Goal: Communication & Community: Answer question/provide support

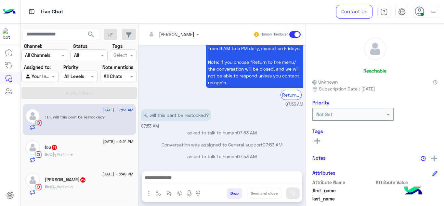
scroll to position [288, 0]
click at [157, 192] on img "button" at bounding box center [158, 193] width 5 height 5
click at [166, 175] on input "text" at bounding box center [170, 178] width 27 height 7
type input "*"
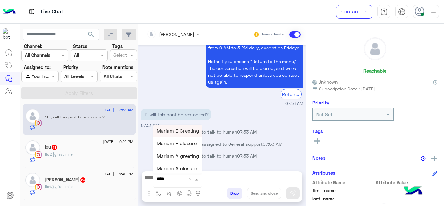
type input "*****"
click at [180, 133] on span "Mariam E Greeting" at bounding box center [178, 131] width 42 height 6
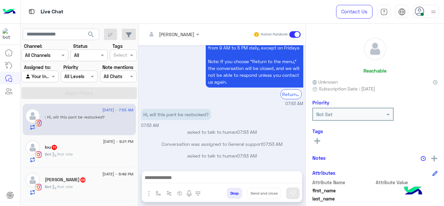
type textarea "**********"
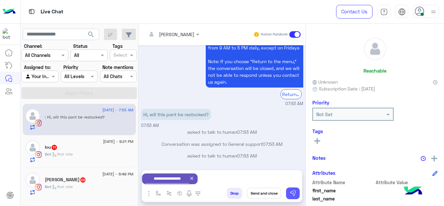
click at [293, 194] on img at bounding box center [293, 193] width 7 height 7
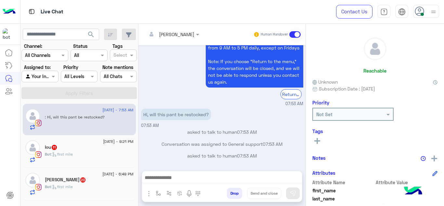
click at [110, 157] on div "Bot : first mile" at bounding box center [89, 156] width 89 height 11
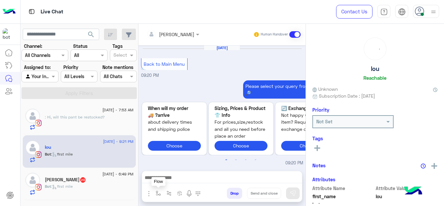
scroll to position [302, 0]
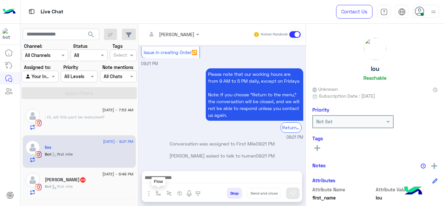
click at [160, 194] on img "button" at bounding box center [158, 193] width 5 height 5
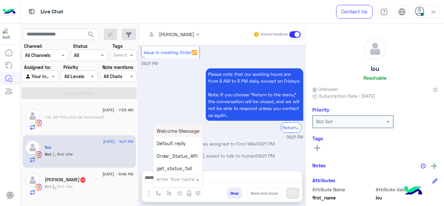
type input "*"
type input "****"
click at [183, 125] on div "Mariam E Greeting" at bounding box center [178, 131] width 48 height 13
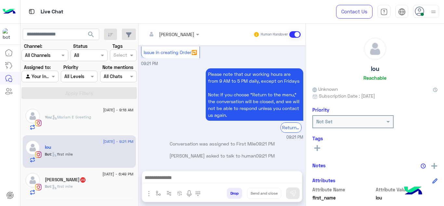
type textarea "**********"
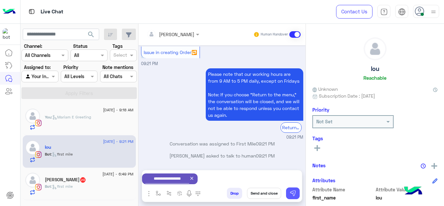
click at [294, 194] on img at bounding box center [293, 193] width 7 height 7
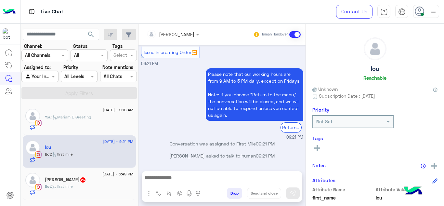
click at [83, 185] on div "Bot : first mile" at bounding box center [89, 188] width 89 height 11
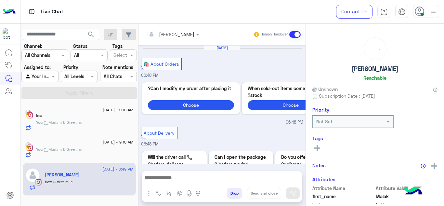
scroll to position [279, 0]
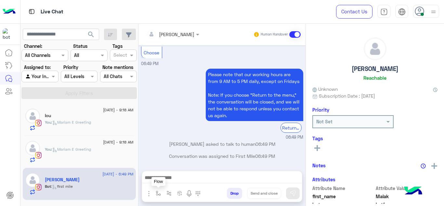
click at [157, 191] on img "button" at bounding box center [158, 193] width 5 height 5
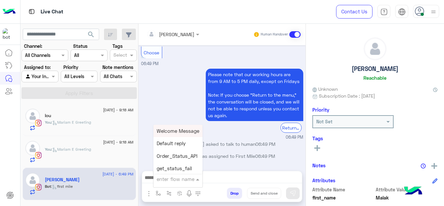
click at [167, 179] on input "text" at bounding box center [170, 178] width 27 height 7
type input "****"
click at [176, 131] on span "Mariam E Greeting" at bounding box center [178, 131] width 42 height 6
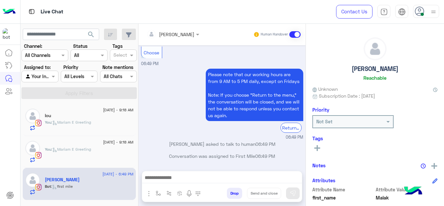
type textarea "**********"
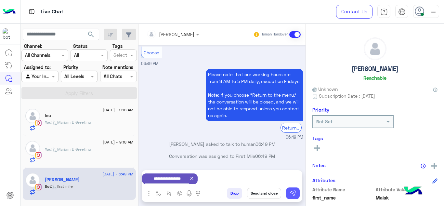
click at [294, 195] on img at bounding box center [293, 193] width 7 height 7
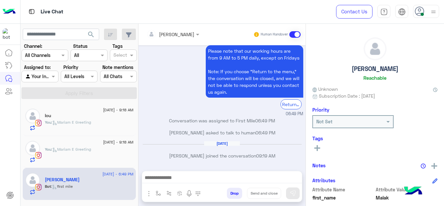
scroll to position [337, 0]
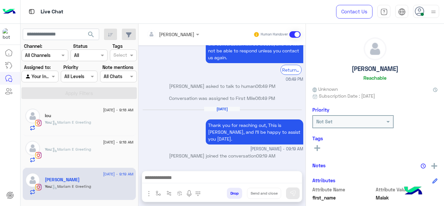
click at [99, 124] on div "You : Mariam E Greeting" at bounding box center [89, 124] width 89 height 11
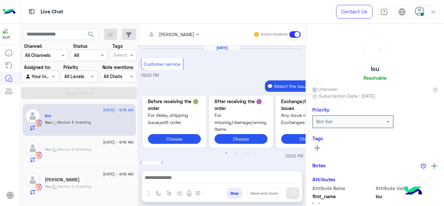
scroll to position [250, 0]
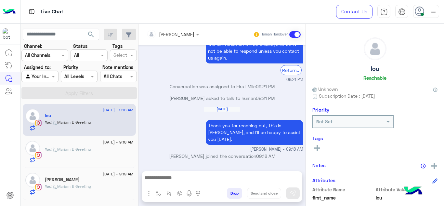
click at [82, 156] on div "You : Mariam E Greeting" at bounding box center [89, 154] width 89 height 16
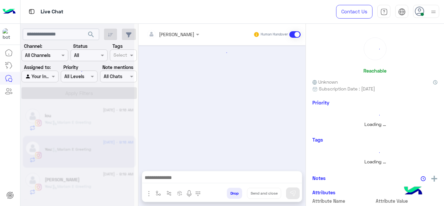
scroll to position [231, 0]
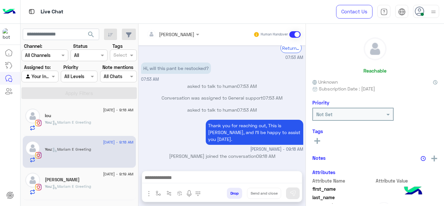
click at [82, 197] on div "10 September - 9:19 AM Malak Lotfy You : Mariam E Greeting" at bounding box center [79, 184] width 113 height 33
click at [81, 181] on div "Malak Lotfy" at bounding box center [89, 180] width 89 height 7
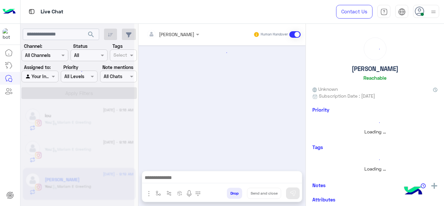
scroll to position [268, 0]
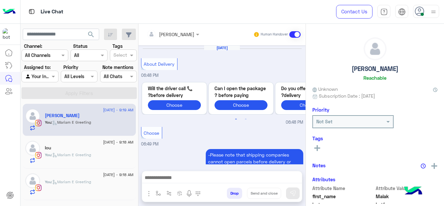
scroll to position [268, 0]
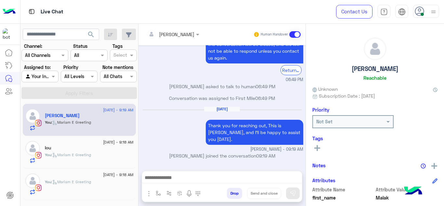
click at [87, 185] on div "You : Mariam E Greeting" at bounding box center [89, 187] width 89 height 16
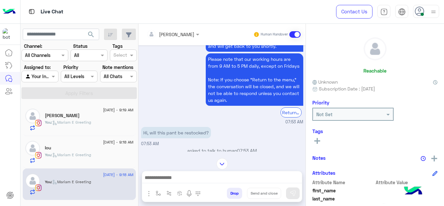
scroll to position [231, 0]
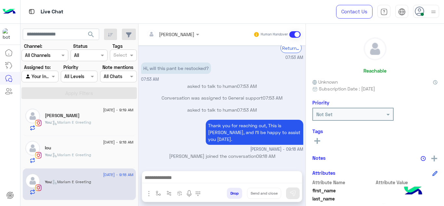
click at [188, 33] on div at bounding box center [172, 33] width 59 height 7
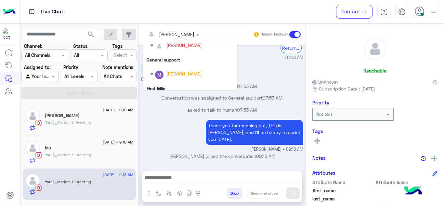
scroll to position [111, 0]
click at [179, 58] on div "General support" at bounding box center [190, 60] width 94 height 12
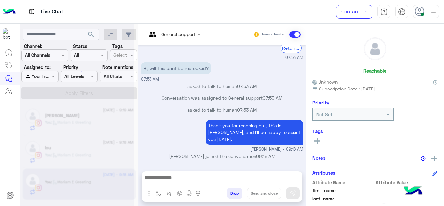
scroll to position [243, 0]
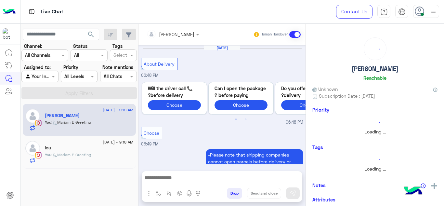
scroll to position [268, 0]
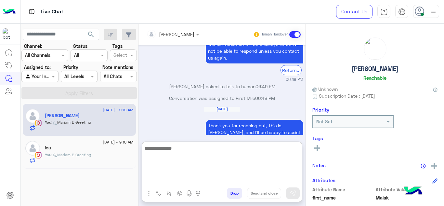
click at [163, 181] on textarea at bounding box center [222, 163] width 160 height 39
type textarea "**********"
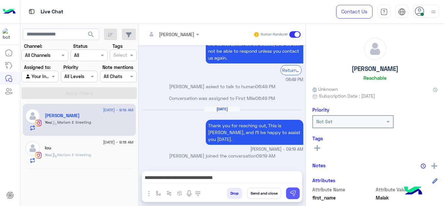
click at [296, 194] on button at bounding box center [293, 193] width 14 height 12
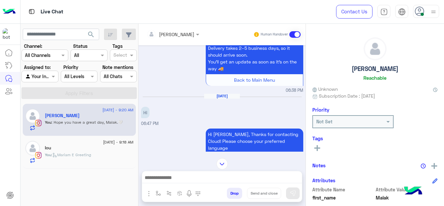
scroll to position [1233, 0]
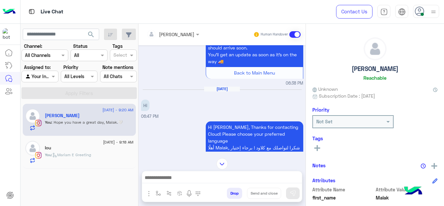
click at [219, 165] on img at bounding box center [222, 163] width 11 height 11
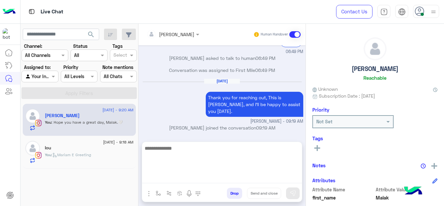
click at [187, 179] on textarea at bounding box center [222, 163] width 160 height 39
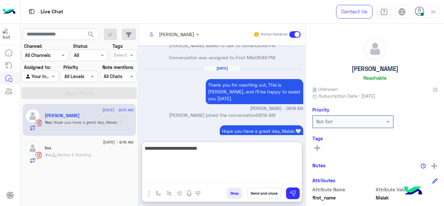
click at [211, 146] on textarea "**********" at bounding box center [222, 163] width 160 height 39
type textarea "**********"
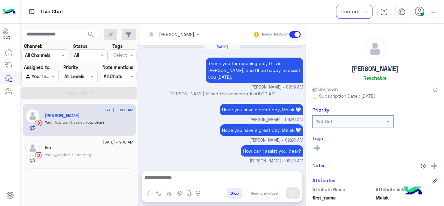
scroll to position [2209, 0]
click at [110, 154] on div "You : Mariam E Greeting" at bounding box center [89, 157] width 89 height 11
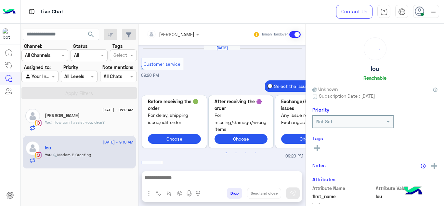
scroll to position [250, 0]
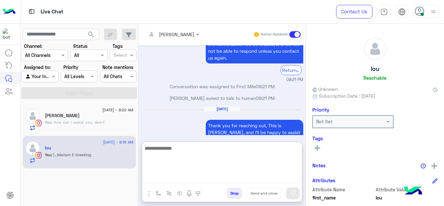
click at [161, 176] on textarea at bounding box center [222, 163] width 160 height 39
type textarea "**********"
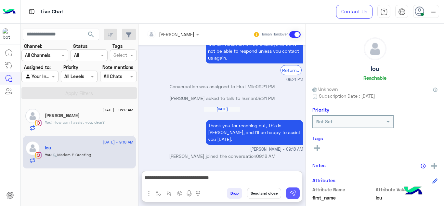
click at [291, 191] on img at bounding box center [293, 193] width 7 height 7
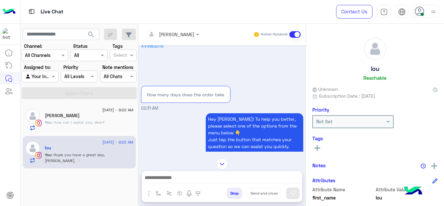
scroll to position [16, 0]
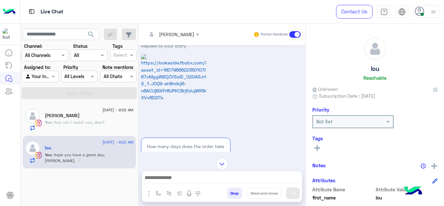
click at [160, 60] on video at bounding box center [173, 94] width 65 height 81
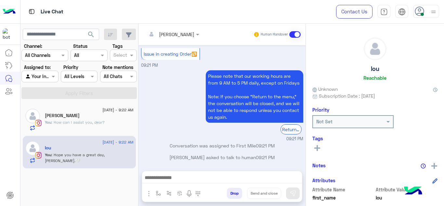
scroll to position [1193, 0]
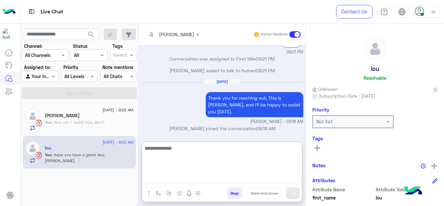
drag, startPoint x: 180, startPoint y: 179, endPoint x: 181, endPoint y: 128, distance: 50.4
click at [181, 128] on div "Mariam Ahmed Human Handover Sep 8, 2025 Replied to your story How many days doe…" at bounding box center [222, 116] width 167 height 185
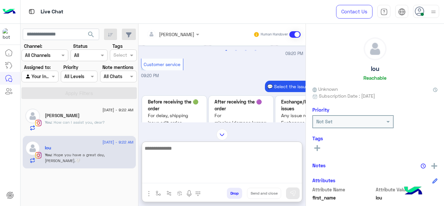
scroll to position [3, 0]
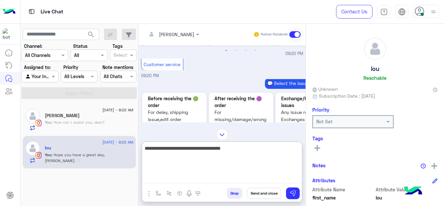
type textarea "**********"
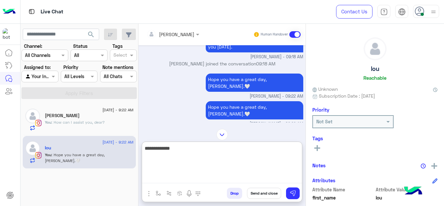
scroll to position [1264, 0]
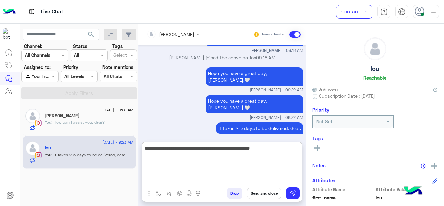
type textarea "**********"
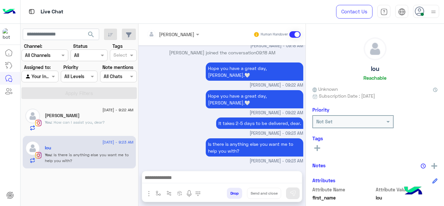
scroll to position [1279, 0]
click at [122, 120] on div "You : How can I assist you, dear?" at bounding box center [89, 124] width 89 height 11
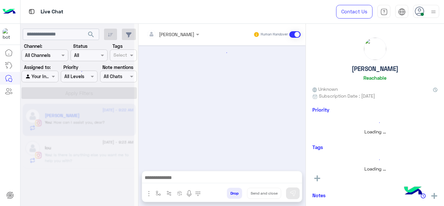
scroll to position [240, 0]
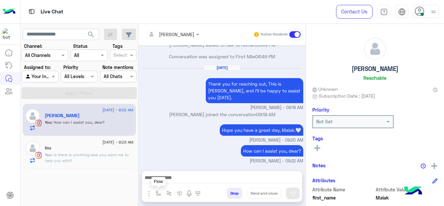
click at [157, 193] on img "button" at bounding box center [158, 193] width 5 height 5
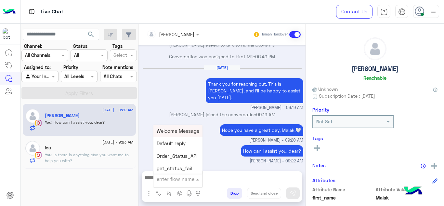
click at [161, 183] on div "enter flow name" at bounding box center [178, 179] width 49 height 12
type input "****"
click at [185, 140] on div "Mariam E closure" at bounding box center [178, 143] width 48 height 13
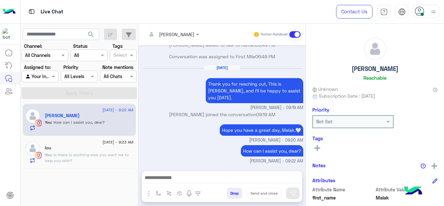
type textarea "**********"
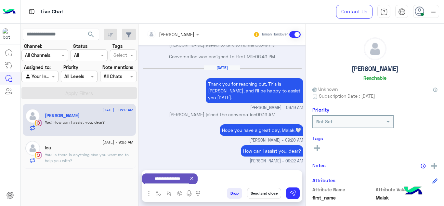
click at [260, 192] on button "Send and close" at bounding box center [264, 193] width 34 height 11
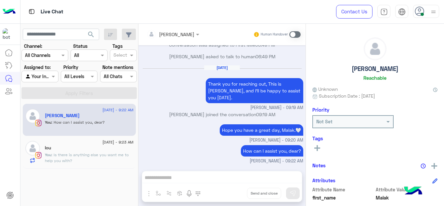
scroll to position [252, 0]
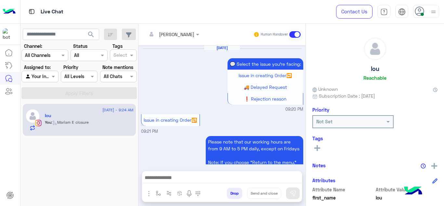
scroll to position [194, 0]
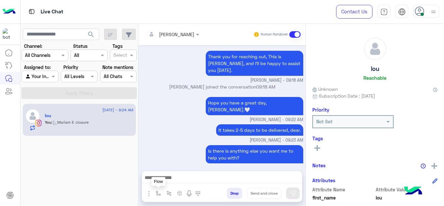
click at [154, 192] on button "button" at bounding box center [158, 193] width 11 height 11
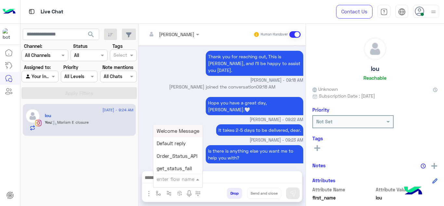
click at [164, 182] on div "enter flow name" at bounding box center [176, 178] width 38 height 7
type input "******"
click at [185, 141] on span "Mariam E closure" at bounding box center [177, 144] width 40 height 6
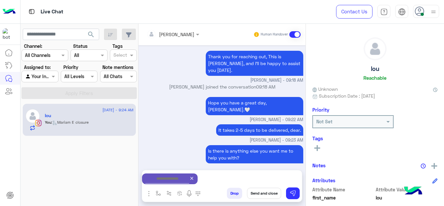
type textarea "**********"
click at [271, 192] on button "Send and close" at bounding box center [264, 193] width 34 height 11
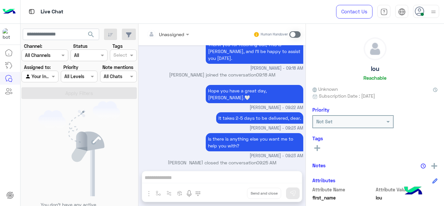
scroll to position [286, 0]
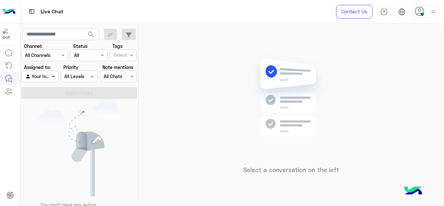
click at [51, 74] on span at bounding box center [54, 76] width 8 height 7
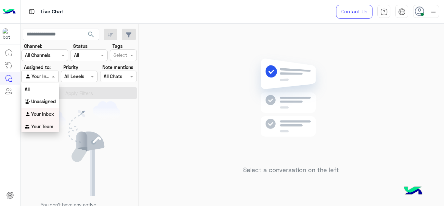
click at [51, 123] on div "Your Team" at bounding box center [40, 126] width 38 height 13
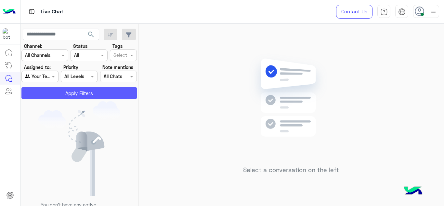
click at [73, 92] on button "Apply Filters" at bounding box center [78, 93] width 115 height 12
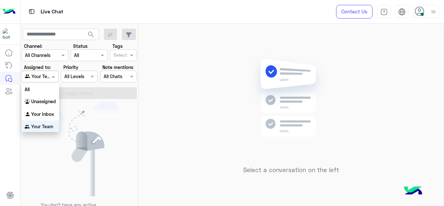
scroll to position [0, 0]
click at [52, 77] on span at bounding box center [54, 76] width 8 height 7
click at [50, 102] on b "Unassigned" at bounding box center [43, 101] width 25 height 6
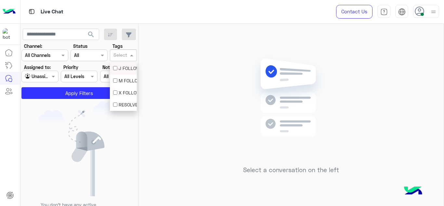
drag, startPoint x: 127, startPoint y: 52, endPoint x: 123, endPoint y: 79, distance: 27.9
click at [123, 79] on body "Live Chat Contact Us Help Center عربي English search Channel: Channel All Chann…" at bounding box center [222, 103] width 444 height 206
click at [123, 79] on div "M FOLLOW UP" at bounding box center [123, 80] width 20 height 7
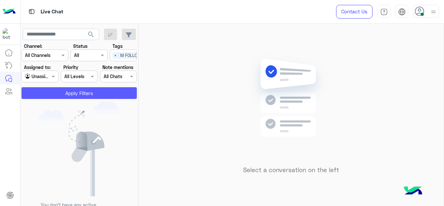
click at [103, 90] on button "Apply Filters" at bounding box center [78, 93] width 115 height 12
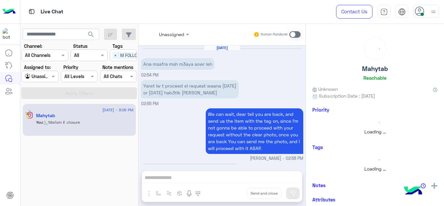
scroll to position [234, 0]
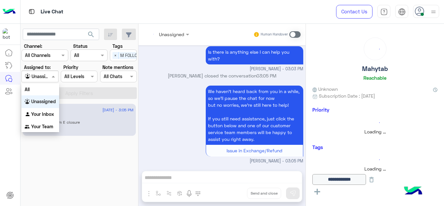
click at [52, 79] on span at bounding box center [54, 76] width 8 height 7
click at [48, 117] on div "Your Inbox" at bounding box center [40, 114] width 38 height 13
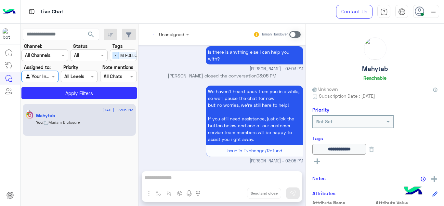
click at [116, 58] on span "×" at bounding box center [116, 55] width 6 height 7
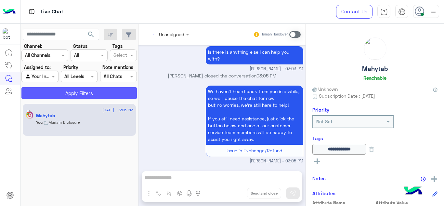
click at [111, 89] on button "Apply Filters" at bounding box center [78, 93] width 115 height 12
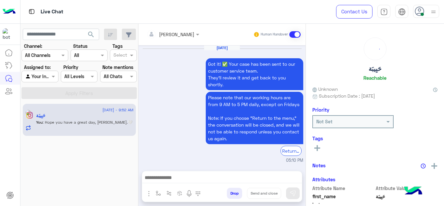
scroll to position [223, 0]
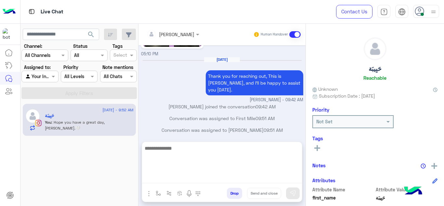
click at [168, 177] on textarea at bounding box center [222, 163] width 160 height 39
paste textarea "**********"
type textarea "**********"
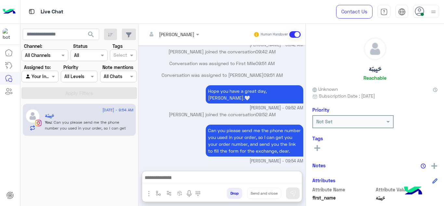
click at [157, 194] on img "button" at bounding box center [158, 193] width 5 height 5
click at [164, 180] on input "text" at bounding box center [170, 178] width 27 height 7
click at [157, 198] on button "button" at bounding box center [158, 193] width 11 height 11
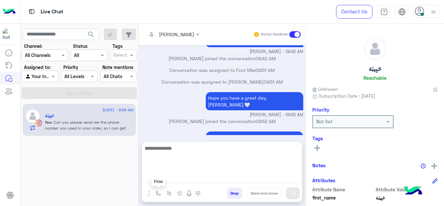
click at [167, 174] on textarea at bounding box center [222, 163] width 160 height 39
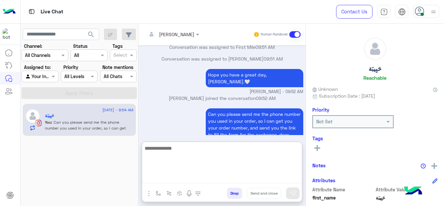
scroll to position [300, 0]
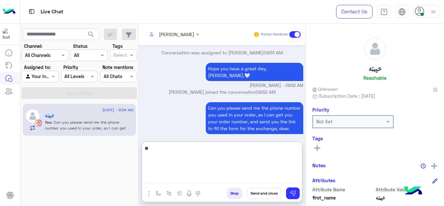
type textarea "*"
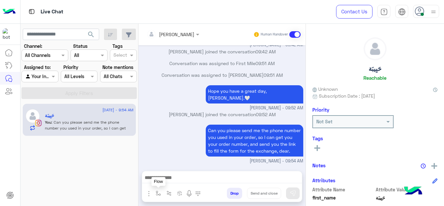
scroll to position [271, 0]
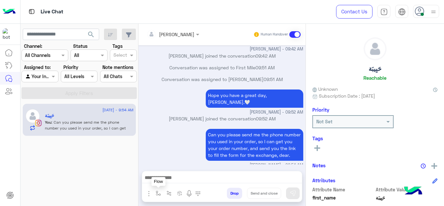
click at [154, 192] on button "button" at bounding box center [158, 193] width 11 height 11
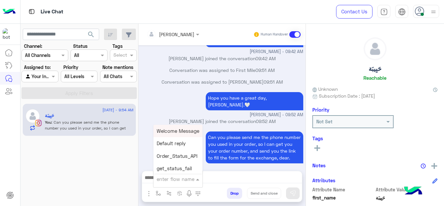
click at [171, 178] on input "text" at bounding box center [170, 178] width 27 height 7
type input "*****"
click at [186, 144] on span "Mariam E closure" at bounding box center [177, 144] width 40 height 6
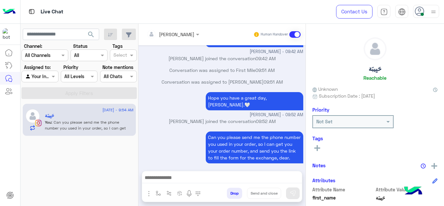
type textarea "**********"
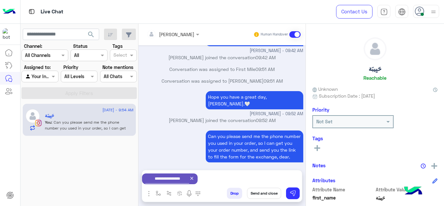
click at [264, 194] on button "Send and close" at bounding box center [264, 193] width 34 height 11
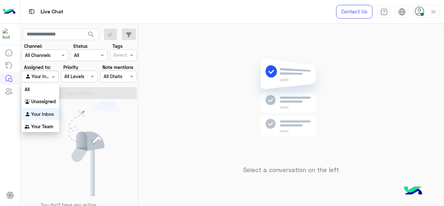
click at [53, 75] on span at bounding box center [54, 76] width 8 height 7
click at [46, 124] on b "Your Team" at bounding box center [42, 127] width 22 height 6
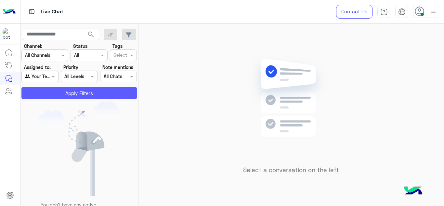
click at [78, 98] on button "Apply Filters" at bounding box center [78, 93] width 115 height 12
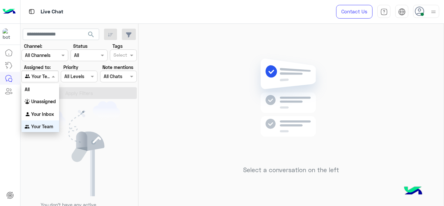
click at [52, 74] on span at bounding box center [54, 76] width 8 height 7
click at [44, 114] on b "Your Inbox" at bounding box center [42, 114] width 23 height 6
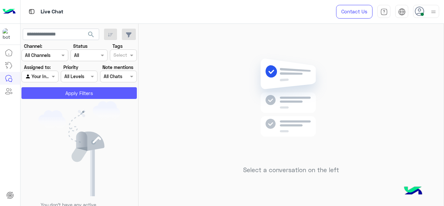
click at [64, 96] on button "Apply Filters" at bounding box center [78, 93] width 115 height 12
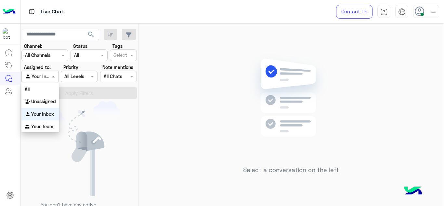
click at [53, 78] on span at bounding box center [54, 76] width 8 height 7
click at [47, 123] on div "Your Team" at bounding box center [40, 126] width 38 height 13
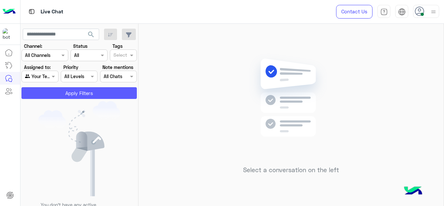
click at [58, 91] on button "Apply Filters" at bounding box center [78, 93] width 115 height 12
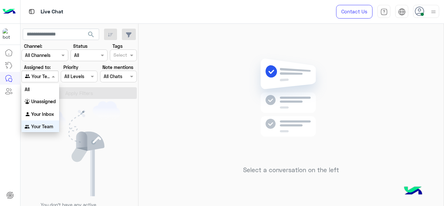
click at [52, 78] on span at bounding box center [54, 76] width 8 height 7
click at [46, 108] on div "Your Inbox" at bounding box center [40, 113] width 38 height 13
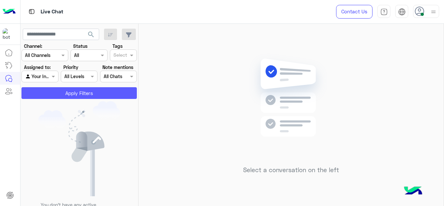
click at [61, 92] on button "Apply Filters" at bounding box center [78, 93] width 115 height 12
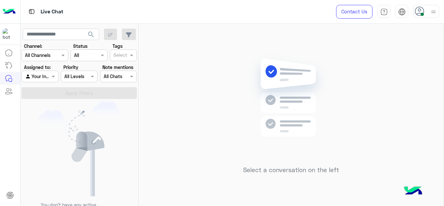
click at [55, 72] on div "Agent Filter Your Inbox" at bounding box center [39, 77] width 37 height 12
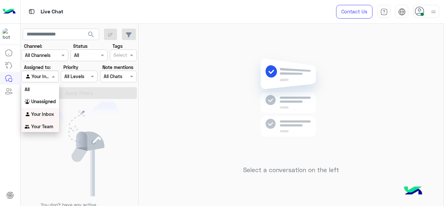
click at [44, 127] on b "Your Team" at bounding box center [42, 127] width 22 height 6
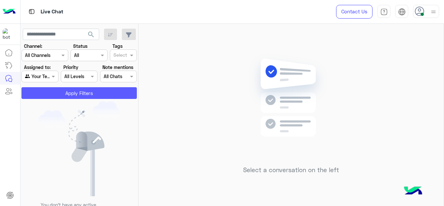
click at [68, 93] on button "Apply Filters" at bounding box center [78, 93] width 115 height 12
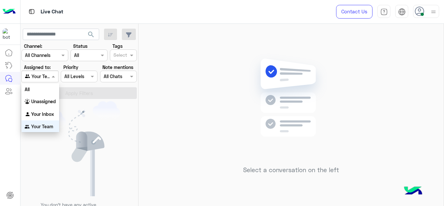
click at [44, 77] on div at bounding box center [40, 76] width 36 height 7
click at [45, 117] on div "Your Inbox" at bounding box center [40, 114] width 38 height 13
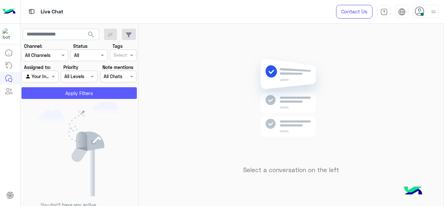
click at [61, 92] on button "Apply Filters" at bounding box center [78, 93] width 115 height 12
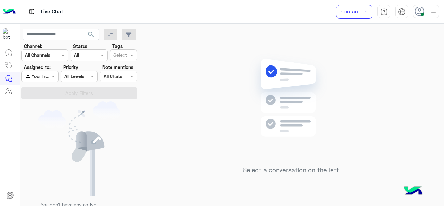
click at [204, 74] on div "Select a conversation on the left" at bounding box center [291, 116] width 305 height 185
click at [47, 74] on div at bounding box center [40, 76] width 36 height 7
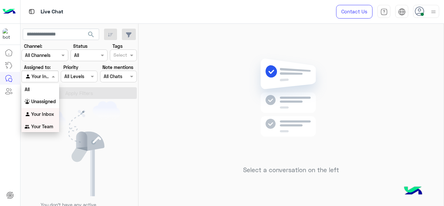
click at [41, 126] on b "Your Team" at bounding box center [42, 127] width 22 height 6
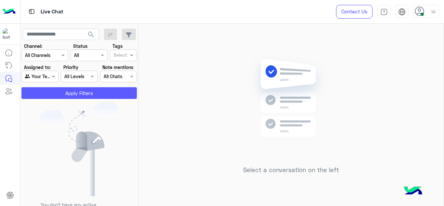
click at [66, 95] on button "Apply Filters" at bounding box center [78, 93] width 115 height 12
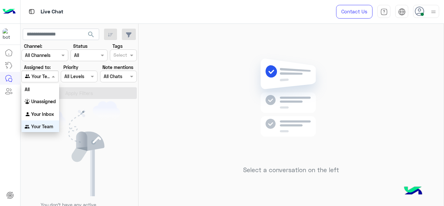
scroll to position [1, 0]
drag, startPoint x: 53, startPoint y: 78, endPoint x: 42, endPoint y: 114, distance: 36.9
click at [42, 114] on body "Live Chat Contact Us Help Center عربي English search Channel: Channel All Chann…" at bounding box center [222, 103] width 444 height 206
click at [42, 114] on b "Your Inbox" at bounding box center [42, 113] width 23 height 6
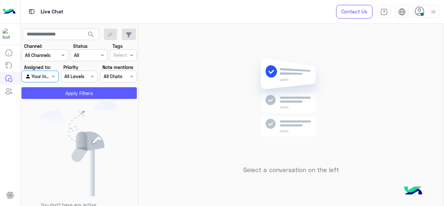
click at [66, 94] on button "Apply Filters" at bounding box center [78, 93] width 115 height 12
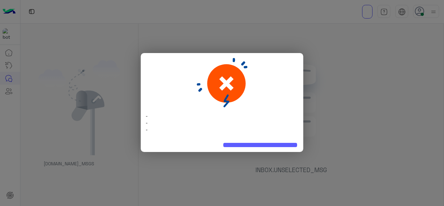
click at [240, 144] on button at bounding box center [260, 145] width 74 height 4
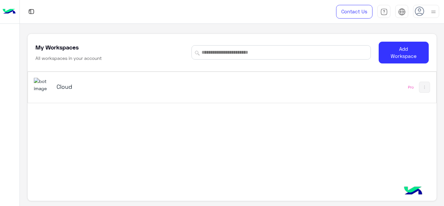
click at [65, 82] on div "Cloud" at bounding box center [153, 87] width 238 height 19
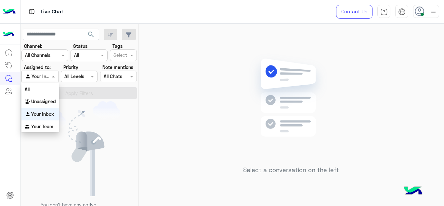
click at [47, 79] on div at bounding box center [40, 76] width 36 height 7
click at [44, 126] on b "Your Team" at bounding box center [42, 127] width 22 height 6
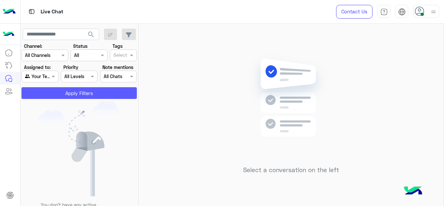
click at [66, 97] on button "Apply Filters" at bounding box center [78, 93] width 115 height 12
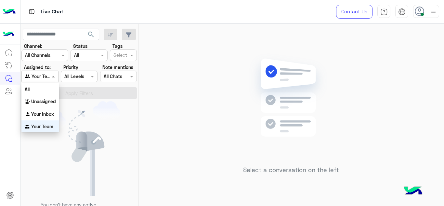
click at [54, 79] on span at bounding box center [54, 76] width 8 height 7
click at [50, 113] on b "Your Inbox" at bounding box center [42, 113] width 23 height 6
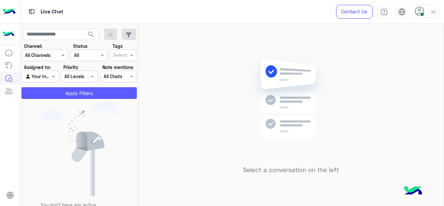
click at [72, 97] on button "Apply Filters" at bounding box center [78, 93] width 115 height 12
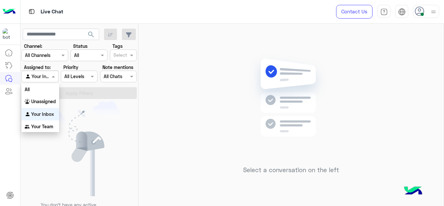
click at [48, 75] on div at bounding box center [40, 76] width 36 height 7
click at [42, 124] on b "Your Team" at bounding box center [42, 127] width 22 height 6
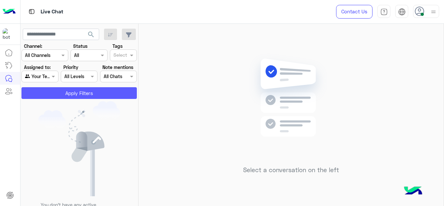
click at [74, 95] on button "Apply Filters" at bounding box center [78, 93] width 115 height 12
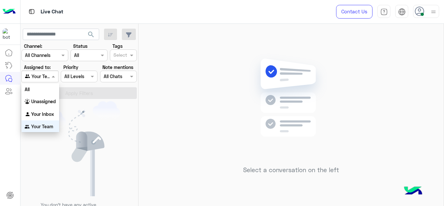
click at [54, 78] on span at bounding box center [54, 76] width 8 height 7
click at [47, 115] on b "Your Inbox" at bounding box center [42, 113] width 23 height 6
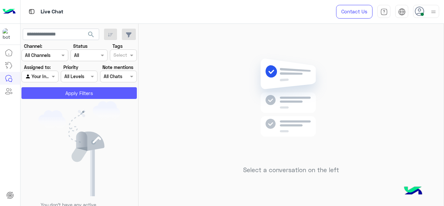
click at [64, 98] on button "Apply Filters" at bounding box center [78, 93] width 115 height 12
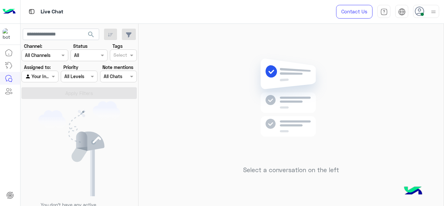
click at [377, 80] on div "Select a conversation on the left" at bounding box center [291, 116] width 305 height 185
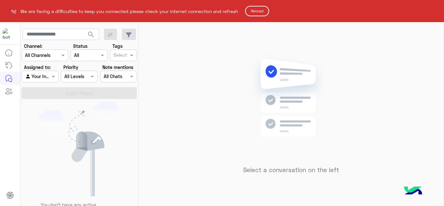
click at [263, 14] on button "Reload" at bounding box center [257, 11] width 24 height 10
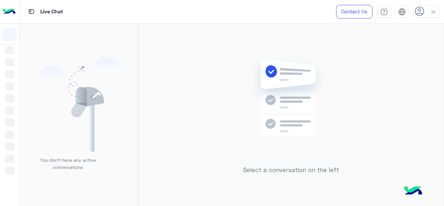
click at [100, 138] on div "You don’t have any active conversations" at bounding box center [79, 116] width 118 height 185
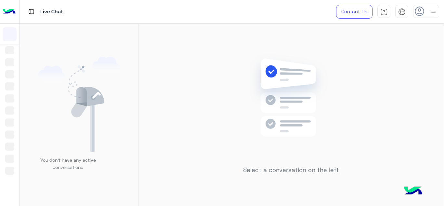
click at [100, 138] on div "You don’t have any active conversations" at bounding box center [79, 116] width 118 height 185
click at [152, 125] on div "Select a conversation on the left" at bounding box center [291, 116] width 305 height 185
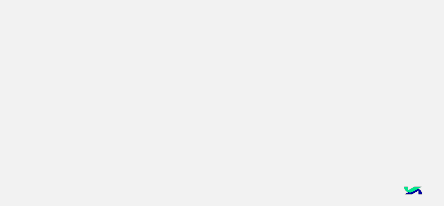
click at [275, 87] on app-root at bounding box center [222, 103] width 444 height 206
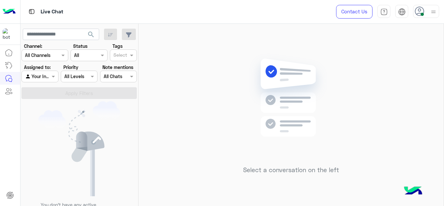
click at [45, 79] on div at bounding box center [40, 76] width 36 height 7
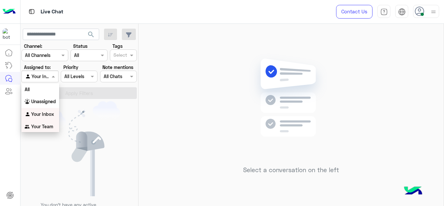
click at [51, 124] on b "Your Team" at bounding box center [42, 127] width 22 height 6
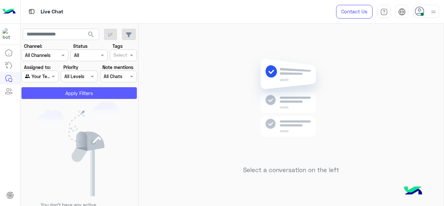
click at [80, 91] on button "Apply Filters" at bounding box center [78, 93] width 115 height 12
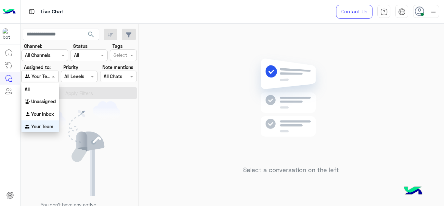
click at [51, 77] on span at bounding box center [54, 76] width 8 height 7
click at [47, 110] on div "Your Inbox" at bounding box center [40, 114] width 38 height 13
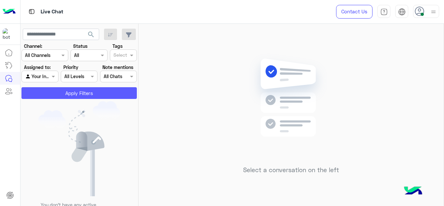
click at [66, 92] on button "Apply Filters" at bounding box center [78, 93] width 115 height 12
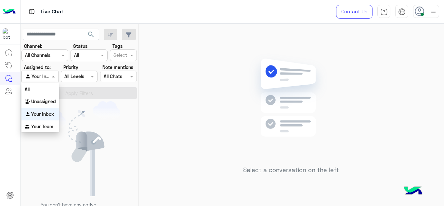
click at [50, 81] on div "Agent Filter Your Inbox" at bounding box center [39, 77] width 37 height 12
click at [49, 129] on b "Your Team" at bounding box center [42, 127] width 22 height 6
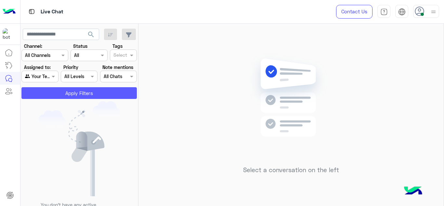
click at [86, 91] on button "Apply Filters" at bounding box center [78, 93] width 115 height 12
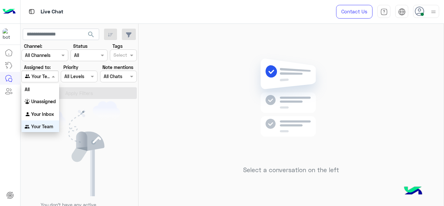
click at [54, 76] on span at bounding box center [54, 76] width 8 height 7
click at [48, 110] on div "Your Inbox" at bounding box center [40, 114] width 38 height 13
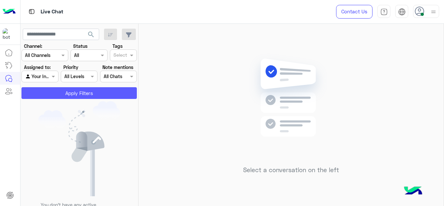
click at [70, 96] on button "Apply Filters" at bounding box center [78, 93] width 115 height 12
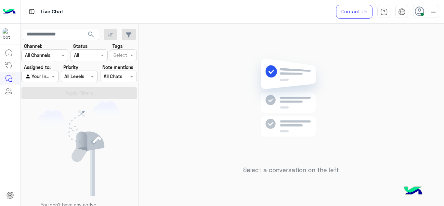
click at [193, 99] on div "Select a conversation on the left" at bounding box center [291, 116] width 305 height 185
drag, startPoint x: 193, startPoint y: 99, endPoint x: 194, endPoint y: 93, distance: 5.9
click at [194, 93] on div "Select a conversation on the left" at bounding box center [291, 116] width 305 height 185
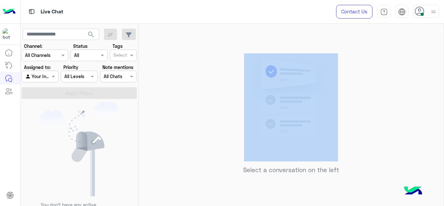
click at [194, 93] on div "Select a conversation on the left" at bounding box center [291, 116] width 305 height 185
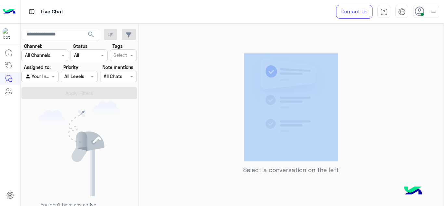
click at [194, 93] on div "Select a conversation on the left" at bounding box center [291, 116] width 305 height 185
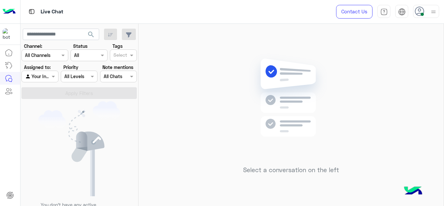
click at [128, 126] on div "You don’t have any active conversations" at bounding box center [79, 160] width 118 height 119
click at [174, 65] on div "Select a conversation on the left" at bounding box center [291, 116] width 305 height 185
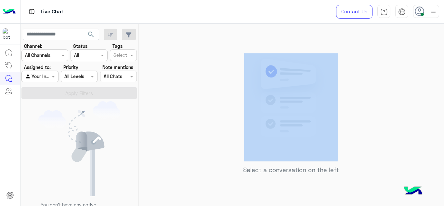
click at [174, 65] on div "Select a conversation on the left" at bounding box center [291, 116] width 305 height 185
click at [159, 69] on div "Select a conversation on the left" at bounding box center [291, 116] width 305 height 185
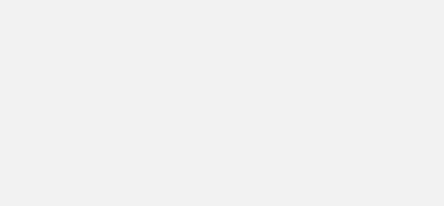
click at [196, 91] on app-root at bounding box center [222, 103] width 444 height 206
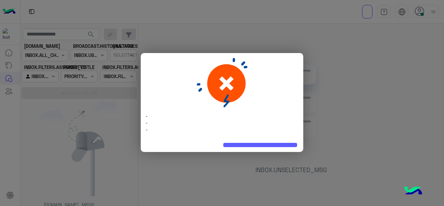
click at [261, 145] on button at bounding box center [260, 145] width 74 height 4
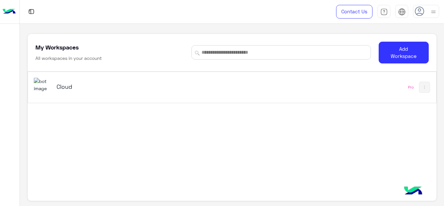
click at [63, 83] on h5 "Cloud" at bounding box center [128, 87] width 143 height 8
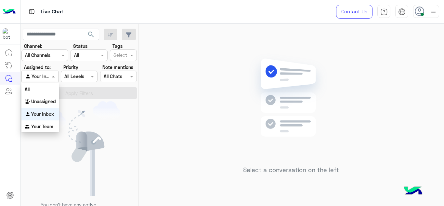
click at [52, 80] on div "Agent Filter Your Inbox" at bounding box center [39, 77] width 37 height 12
click at [49, 122] on div "Your Team" at bounding box center [40, 126] width 38 height 13
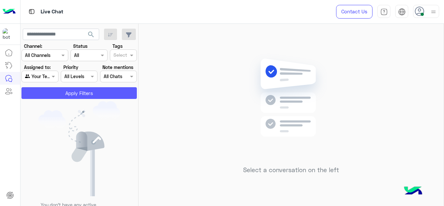
click at [80, 96] on button "Apply Filters" at bounding box center [78, 93] width 115 height 12
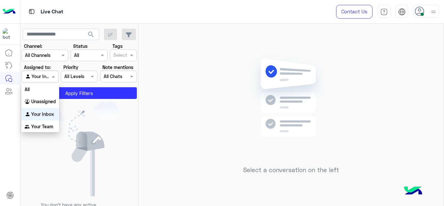
click at [53, 79] on span at bounding box center [54, 76] width 8 height 7
click at [54, 123] on div "Your Team" at bounding box center [40, 126] width 38 height 13
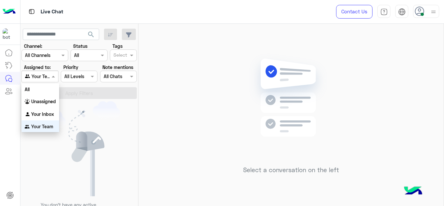
click at [53, 81] on div "Agent Filter Your Team" at bounding box center [39, 77] width 37 height 12
click at [45, 109] on div "Your Inbox" at bounding box center [40, 113] width 38 height 13
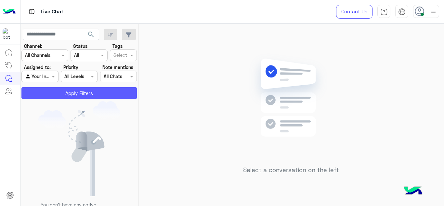
click at [62, 95] on button "Apply Filters" at bounding box center [78, 93] width 115 height 12
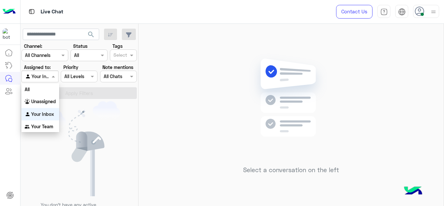
click at [52, 77] on span at bounding box center [54, 76] width 8 height 7
click at [45, 111] on div "Your Inbox" at bounding box center [40, 114] width 38 height 13
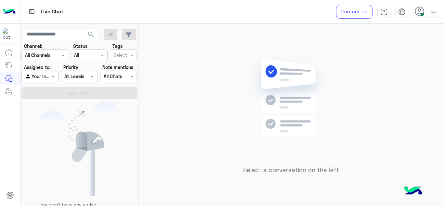
click at [211, 125] on div "Select a conversation on the left" at bounding box center [291, 116] width 305 height 185
click at [428, 11] on div at bounding box center [426, 11] width 26 height 13
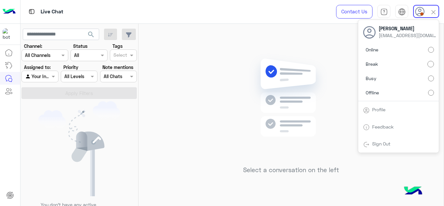
click at [433, 51] on div "Online Break Busy Offline" at bounding box center [398, 72] width 81 height 57
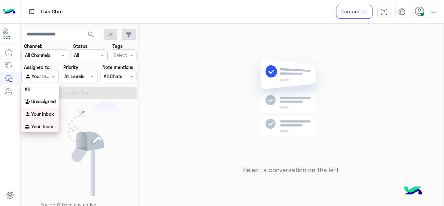
drag, startPoint x: 49, startPoint y: 78, endPoint x: 39, endPoint y: 127, distance: 49.9
click at [39, 127] on b "Your Team" at bounding box center [42, 127] width 22 height 6
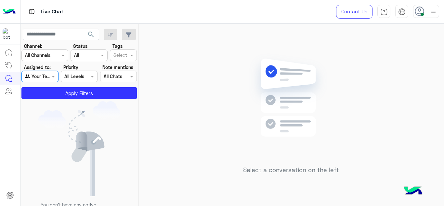
click at [39, 127] on img at bounding box center [79, 148] width 82 height 95
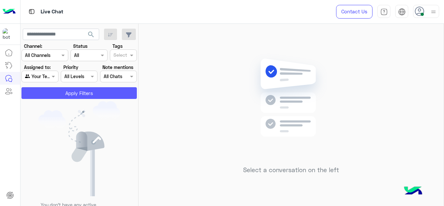
click at [77, 90] on button "Apply Filters" at bounding box center [78, 93] width 115 height 12
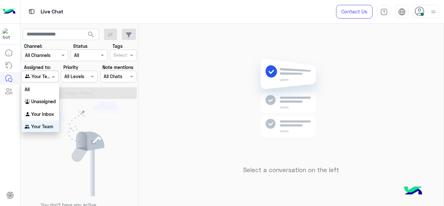
click at [53, 74] on span at bounding box center [54, 76] width 8 height 7
click at [13, 146] on div at bounding box center [10, 126] width 20 height 160
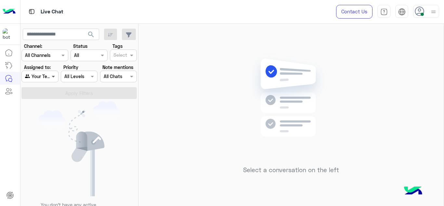
click at [55, 74] on span at bounding box center [54, 76] width 8 height 7
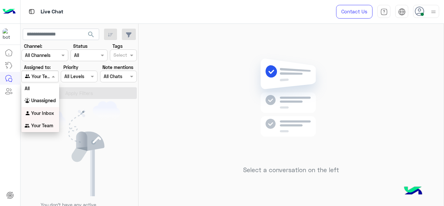
click at [47, 112] on b "Your Inbox" at bounding box center [42, 113] width 23 height 6
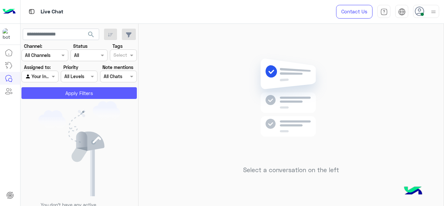
click at [78, 97] on button "Apply Filters" at bounding box center [78, 93] width 115 height 12
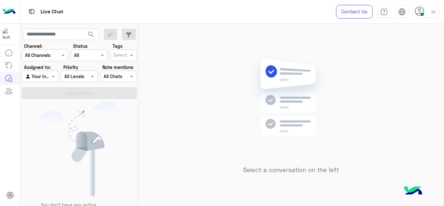
click at [238, 157] on div "Select a conversation on the left" at bounding box center [291, 116] width 305 height 185
click at [51, 78] on span at bounding box center [54, 76] width 8 height 7
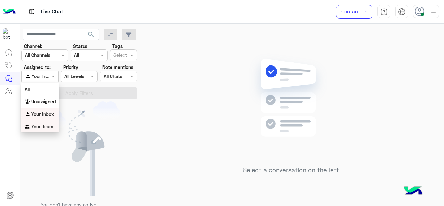
click at [47, 124] on b "Your Team" at bounding box center [42, 127] width 22 height 6
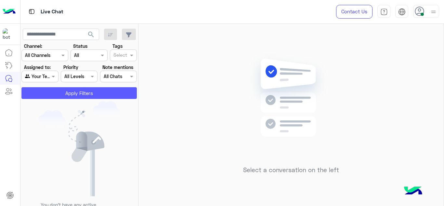
click at [72, 95] on button "Apply Filters" at bounding box center [78, 93] width 115 height 12
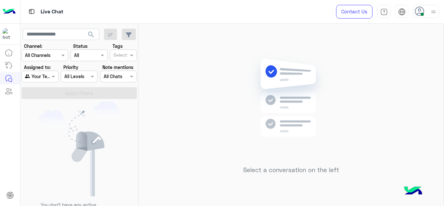
click at [74, 129] on img at bounding box center [79, 148] width 82 height 95
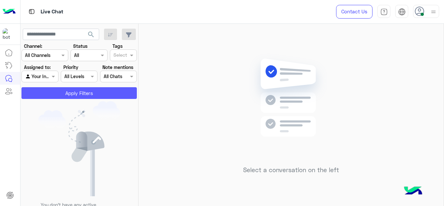
click at [75, 96] on button "Apply Filters" at bounding box center [78, 93] width 115 height 12
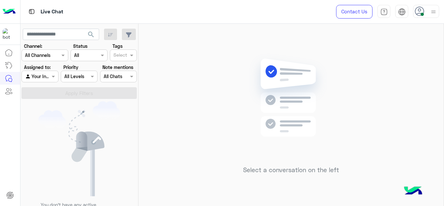
click at [49, 72] on div "Agent Filter Your Inbox" at bounding box center [39, 77] width 37 height 12
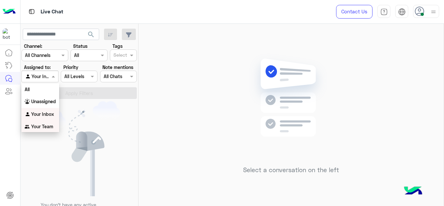
click at [52, 126] on b "Your Team" at bounding box center [42, 127] width 22 height 6
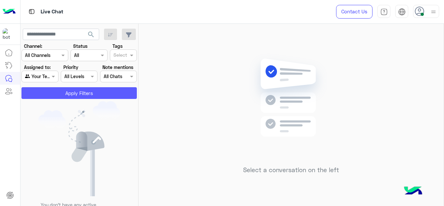
click at [73, 95] on button "Apply Filters" at bounding box center [78, 93] width 115 height 12
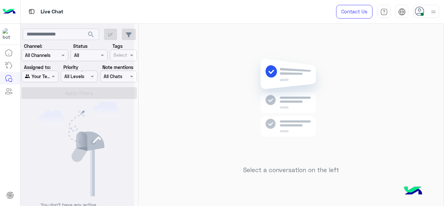
click at [73, 95] on div at bounding box center [77, 106] width 114 height 206
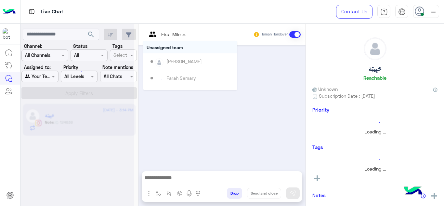
click at [175, 35] on div at bounding box center [166, 33] width 46 height 7
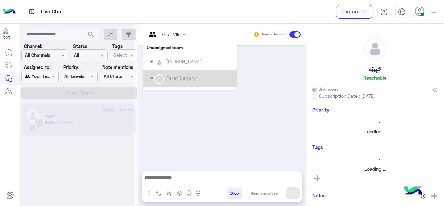
scroll to position [115, 0]
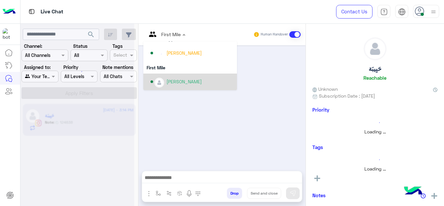
click at [170, 85] on div "Mariam Ahmed" at bounding box center [184, 81] width 35 height 7
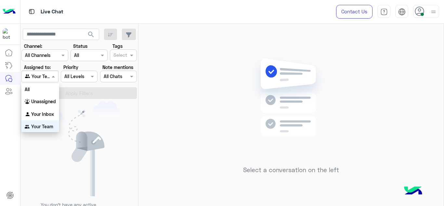
scroll to position [0, 0]
drag, startPoint x: 56, startPoint y: 74, endPoint x: 45, endPoint y: 116, distance: 44.3
click at [45, 116] on body "Live Chat Contact Us Help Center عربي English search Channel: Channel All Chann…" at bounding box center [222, 103] width 444 height 206
click at [45, 116] on div "Your Inbox" at bounding box center [40, 114] width 38 height 13
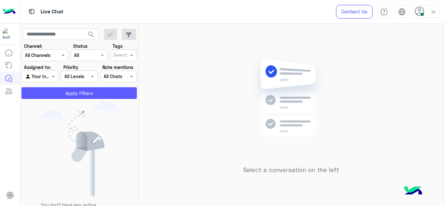
click at [71, 90] on button "Apply Filters" at bounding box center [78, 93] width 115 height 12
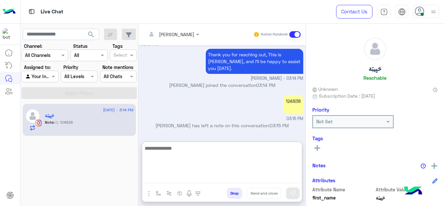
scroll to position [1070, 0]
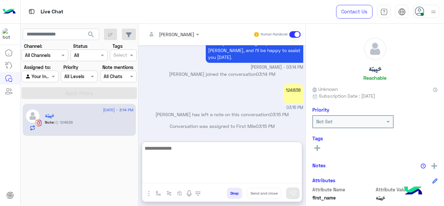
click at [197, 177] on textarea at bounding box center [222, 163] width 160 height 39
type textarea "**********"
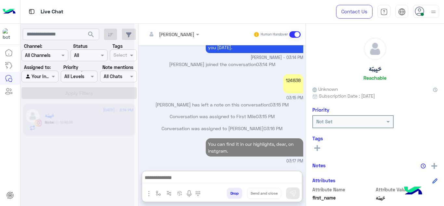
click at [290, 73] on div "124838" at bounding box center [293, 84] width 20 height 22
click at [290, 51] on div "Sep 10, 2025 Hope you have a great day, Habiba.🤍 Mariam Ahmed - 09:52 AM Mariam…" at bounding box center [222, 104] width 167 height 119
click at [290, 51] on p "Thank you for reaching out, This is Jana, and I’ll be happy to assist you today." at bounding box center [255, 40] width 98 height 25
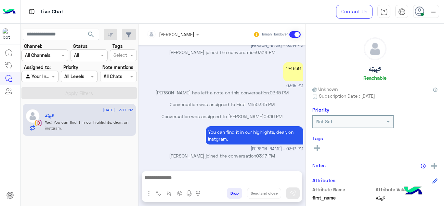
scroll to position [1099, 0]
click at [291, 69] on div "124838" at bounding box center [293, 71] width 20 height 19
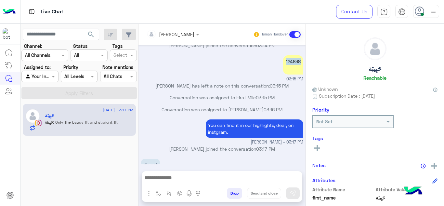
scroll to position [1142, 0]
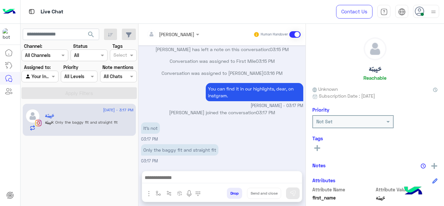
click at [184, 67] on div "Conversation was assigned to First Mile 03:15 PM" at bounding box center [222, 64] width 162 height 12
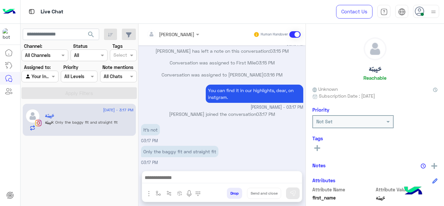
scroll to position [1142, 0]
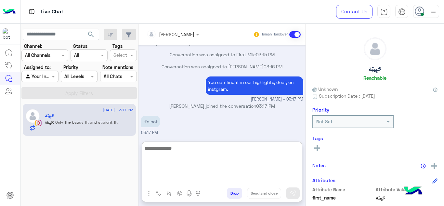
click at [167, 174] on textarea at bounding box center [222, 163] width 160 height 39
paste textarea "**********"
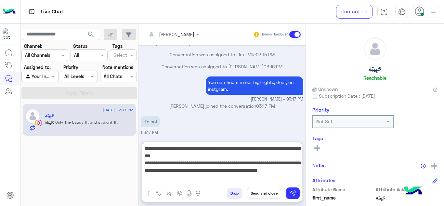
scroll to position [1171, 0]
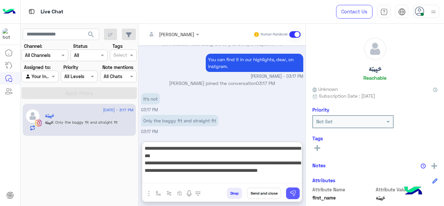
type textarea "**********"
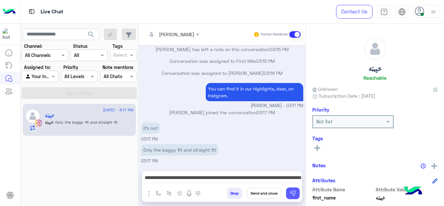
click at [298, 192] on button at bounding box center [293, 193] width 14 height 12
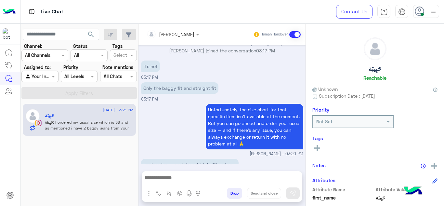
scroll to position [1232, 0]
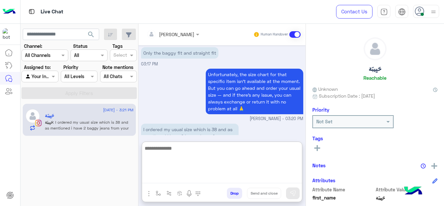
click at [177, 177] on textarea at bounding box center [222, 163] width 160 height 39
type textarea "*"
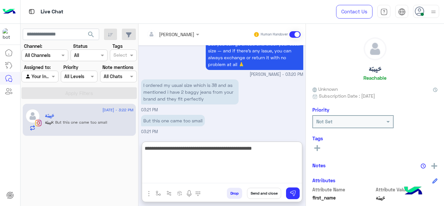
type textarea "**********"
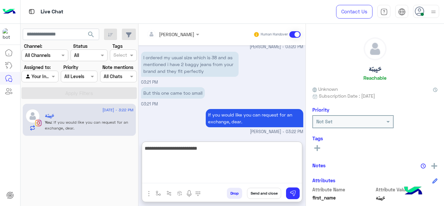
paste textarea "**********"
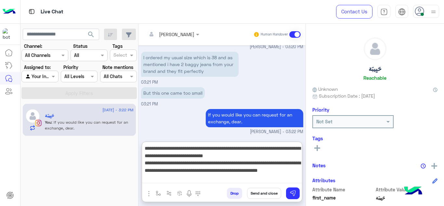
drag, startPoint x: 205, startPoint y: 150, endPoint x: 295, endPoint y: 175, distance: 93.5
click at [295, 175] on textarea "**********" at bounding box center [222, 163] width 160 height 39
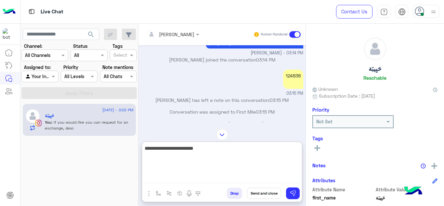
scroll to position [1084, 0]
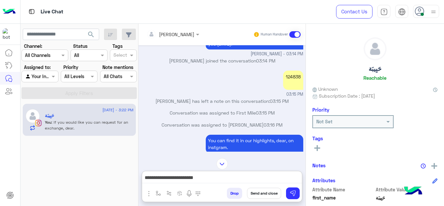
click at [289, 85] on div "124838" at bounding box center [293, 80] width 20 height 19
copy div "124838"
click at [210, 173] on div "**********" at bounding box center [222, 179] width 160 height 16
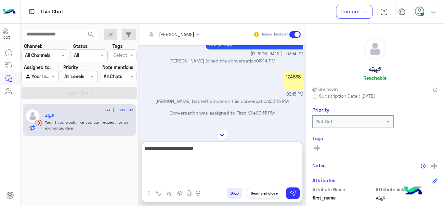
click at [210, 175] on textarea "**********" at bounding box center [222, 163] width 160 height 39
paste textarea "*******"
type textarea "**********"
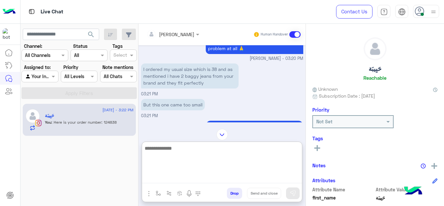
scroll to position [1388, 0]
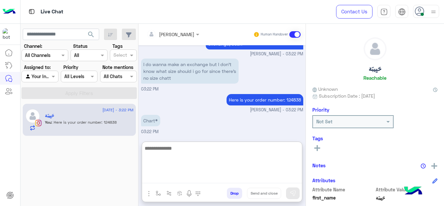
click at [172, 154] on textarea at bounding box center [222, 163] width 160 height 39
type textarea "**********"
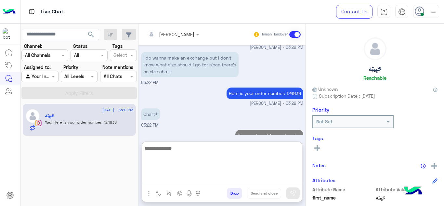
scroll to position [1410, 0]
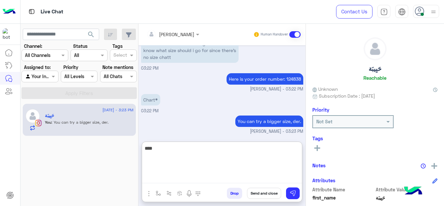
type textarea "*****"
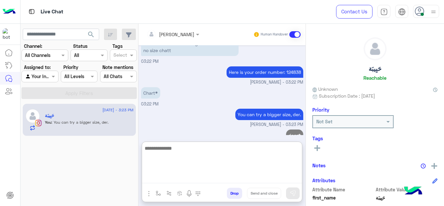
scroll to position [1430, 0]
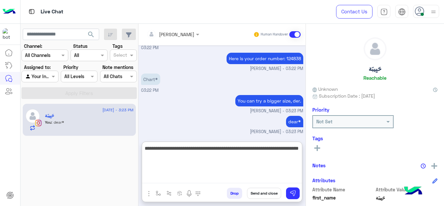
type textarea "**********"
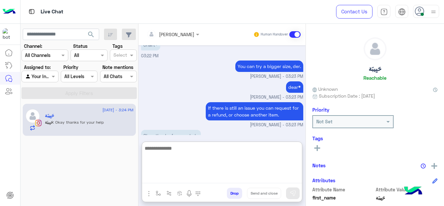
scroll to position [1480, 0]
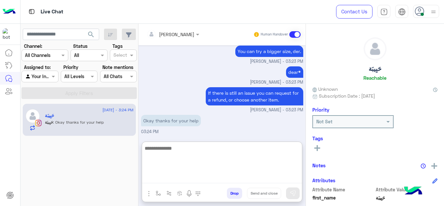
type textarea "*"
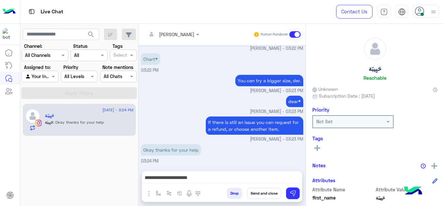
scroll to position [1450, 0]
click at [372, 77] on h6 "Reachable" at bounding box center [375, 78] width 23 height 6
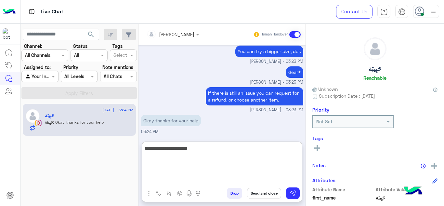
click at [200, 175] on textarea "**********" at bounding box center [222, 163] width 160 height 39
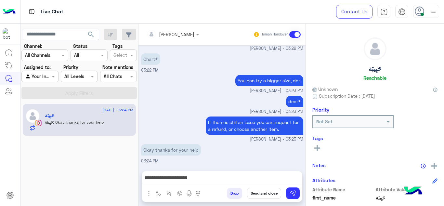
click at [43, 162] on div "10 September - 3:24 PM حَبِيبَة حَبِيبَة : Okay thanks for your help" at bounding box center [79, 154] width 118 height 107
drag, startPoint x: 206, startPoint y: 171, endPoint x: 206, endPoint y: 178, distance: 6.5
click at [206, 178] on div "**********" at bounding box center [222, 179] width 160 height 16
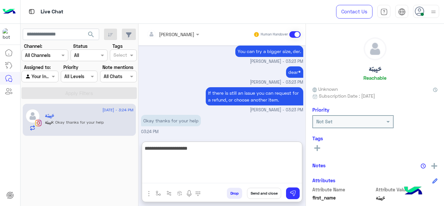
click at [206, 178] on textarea "**********" at bounding box center [222, 163] width 160 height 39
type textarea "**********"
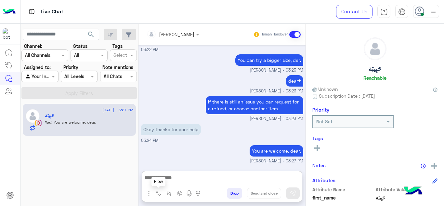
click at [155, 190] on button "button" at bounding box center [158, 193] width 11 height 11
click at [169, 179] on input "text" at bounding box center [170, 178] width 27 height 7
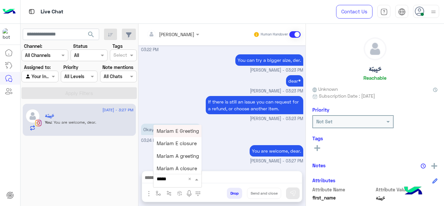
type input "******"
click at [183, 147] on div "Mariam E closure" at bounding box center [178, 143] width 48 height 13
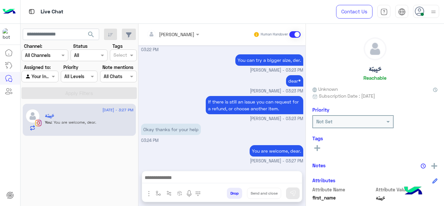
type textarea "**********"
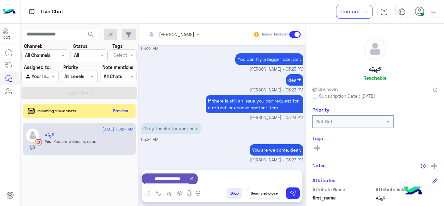
click at [259, 193] on button "Send and close" at bounding box center [264, 193] width 34 height 11
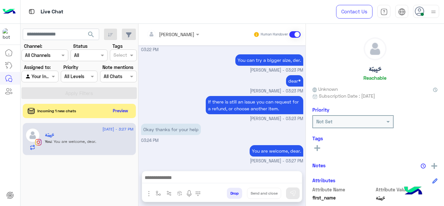
scroll to position [1471, 0]
click at [118, 109] on button "Preview" at bounding box center [121, 110] width 20 height 9
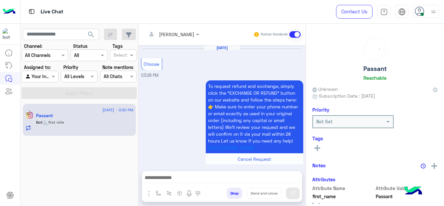
scroll to position [311, 0]
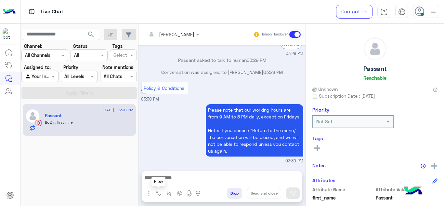
click at [156, 194] on img "button" at bounding box center [158, 193] width 5 height 5
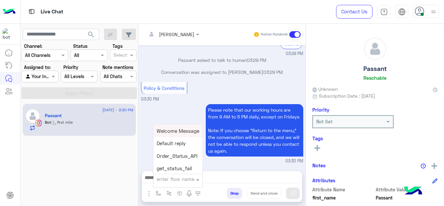
click at [168, 179] on input "text" at bounding box center [170, 178] width 27 height 7
type input "*****"
click at [181, 130] on span "Mariam E Greeting" at bounding box center [178, 131] width 42 height 6
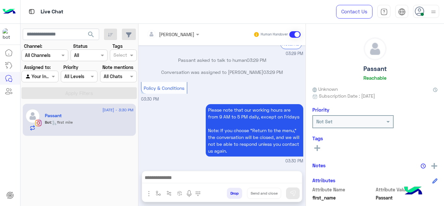
type textarea "**********"
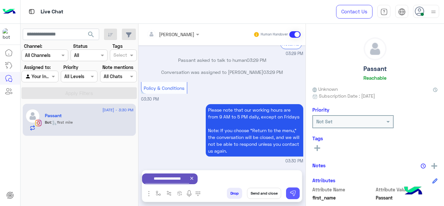
click at [295, 195] on img at bounding box center [293, 193] width 7 height 7
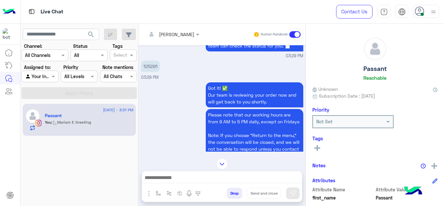
scroll to position [296, 0]
click at [150, 66] on p "125291" at bounding box center [150, 66] width 19 height 11
copy p "125291"
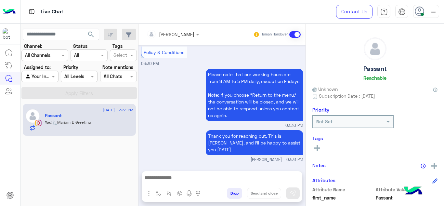
scroll to position [466, 0]
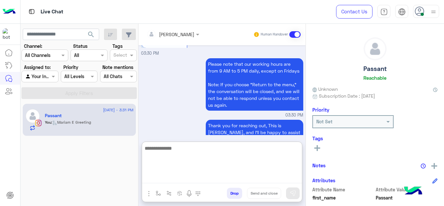
click at [171, 177] on textarea at bounding box center [222, 163] width 160 height 39
click at [179, 147] on textarea "**********" at bounding box center [222, 163] width 160 height 39
click at [180, 149] on textarea "**********" at bounding box center [222, 163] width 160 height 39
type textarea "**********"
click at [177, 148] on textarea "**********" at bounding box center [222, 163] width 160 height 39
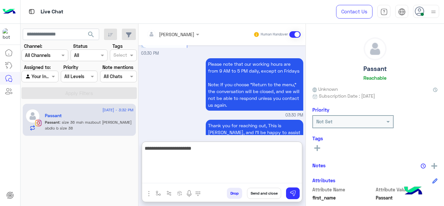
scroll to position [524, 0]
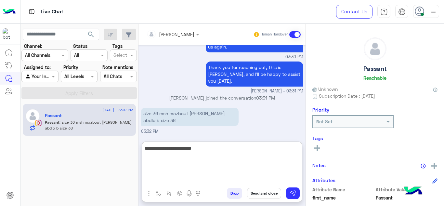
click at [179, 150] on textarea "**********" at bounding box center [222, 163] width 160 height 39
drag, startPoint x: 218, startPoint y: 149, endPoint x: 139, endPoint y: 152, distance: 78.4
click at [139, 152] on div "Mariam Ahmed Human Handover Sep 10, 2025 Main Menu 03:28 PM Please select your …" at bounding box center [222, 116] width 167 height 185
type textarea "**********"
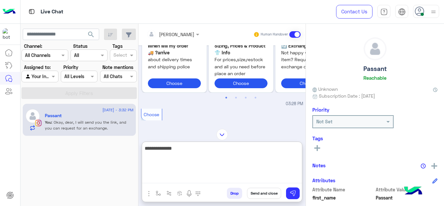
scroll to position [625, 0]
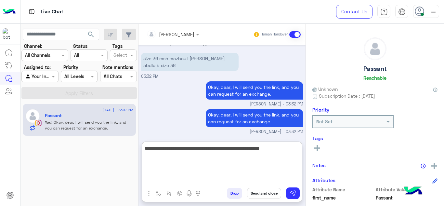
type textarea "**********"
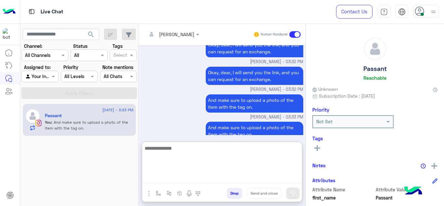
scroll to position [653, 0]
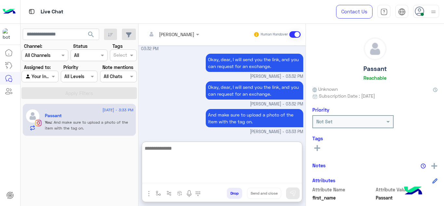
paste textarea "**********"
type textarea "**********"
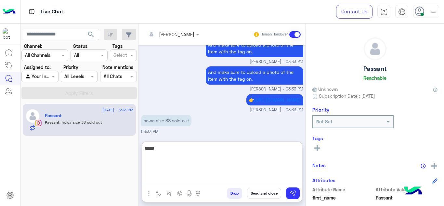
scroll to position [745, 0]
type textarea "*"
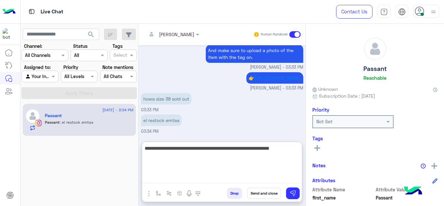
type textarea "**********"
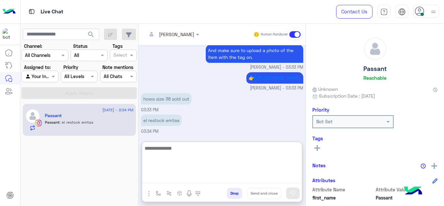
scroll to position [772, 0]
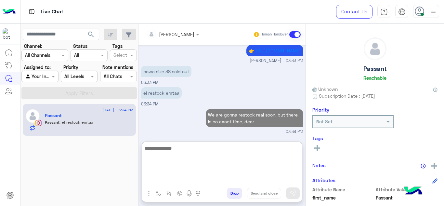
type textarea "*"
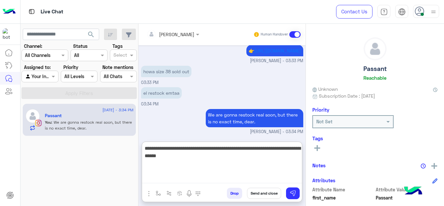
click at [170, 159] on textarea "**********" at bounding box center [222, 163] width 160 height 39
click at [199, 156] on textarea "**********" at bounding box center [222, 163] width 160 height 39
type textarea "**********"
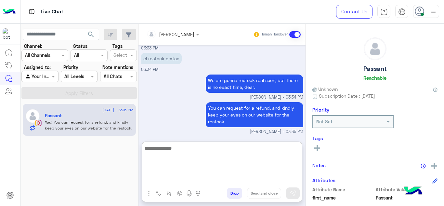
scroll to position [806, 0]
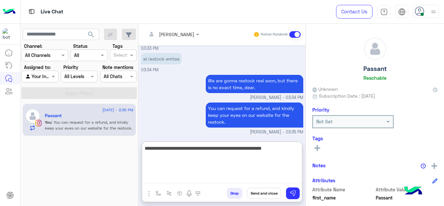
type textarea "**********"
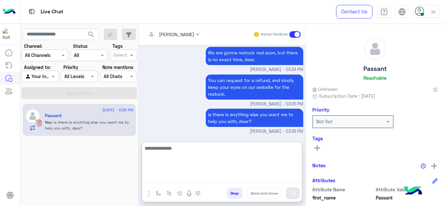
scroll to position [834, 0]
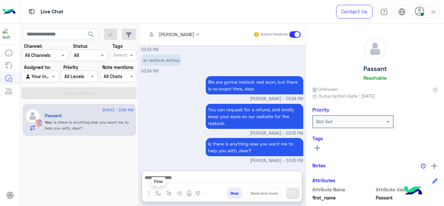
click at [160, 190] on button "button" at bounding box center [158, 193] width 11 height 11
click at [167, 181] on input "text" at bounding box center [170, 178] width 27 height 7
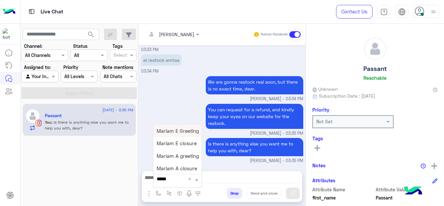
type input "******"
click at [179, 143] on span "Mariam E closure" at bounding box center [177, 144] width 40 height 6
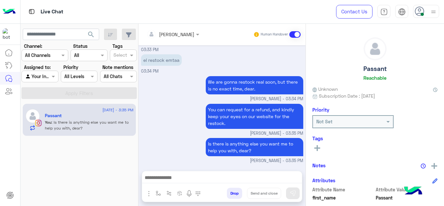
type textarea "**********"
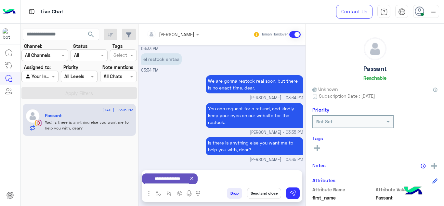
click at [266, 192] on button "Send and close" at bounding box center [264, 193] width 34 height 11
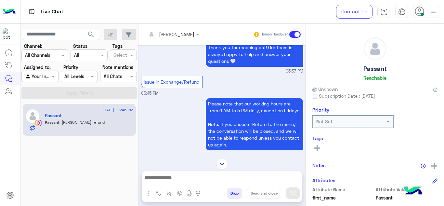
scroll to position [255, 0]
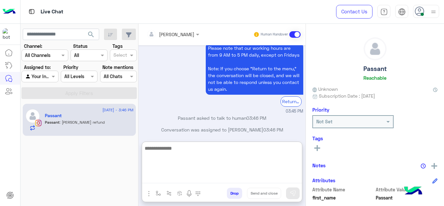
click at [180, 177] on textarea at bounding box center [222, 163] width 160 height 39
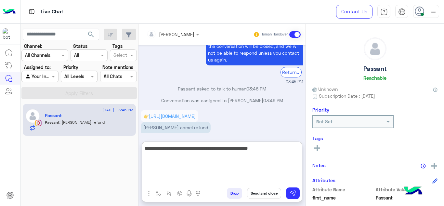
type textarea "**********"
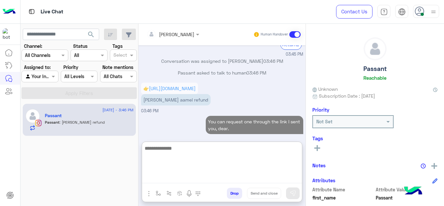
scroll to position [324, 0]
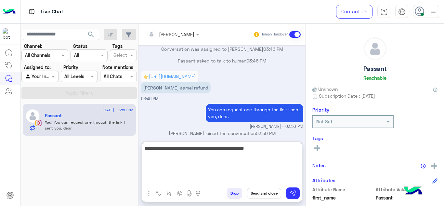
type textarea "**********"
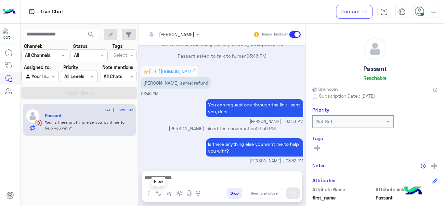
scroll to position [322, 0]
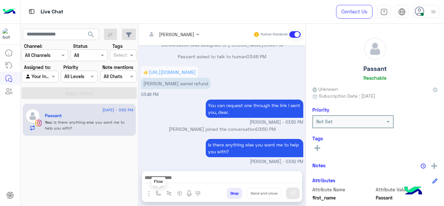
click at [159, 188] on button "button" at bounding box center [158, 193] width 11 height 11
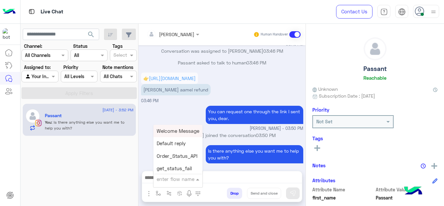
click at [168, 177] on input "text" at bounding box center [170, 178] width 27 height 7
type input "*****"
click at [190, 142] on span "Mariam E closure" at bounding box center [177, 144] width 40 height 6
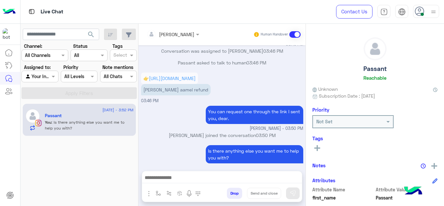
type textarea "**********"
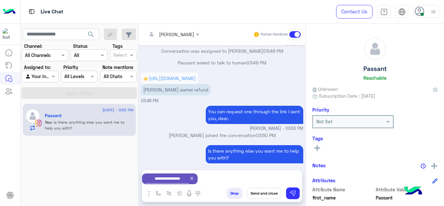
scroll to position [323, 0]
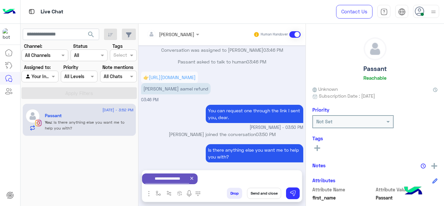
click at [270, 193] on button "Send and close" at bounding box center [264, 193] width 34 height 11
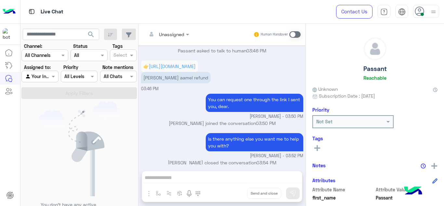
scroll to position [414, 0]
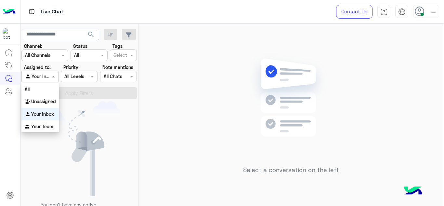
drag, startPoint x: 48, startPoint y: 78, endPoint x: 47, endPoint y: 125, distance: 47.5
click at [47, 125] on body "Live Chat Contact Us Help Center عربي English search Channel: Channel All Chann…" at bounding box center [222, 103] width 444 height 206
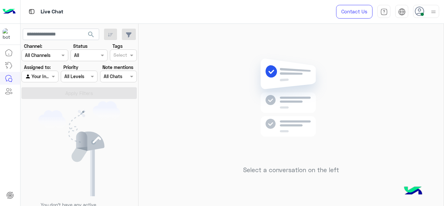
click at [82, 112] on img at bounding box center [79, 148] width 82 height 95
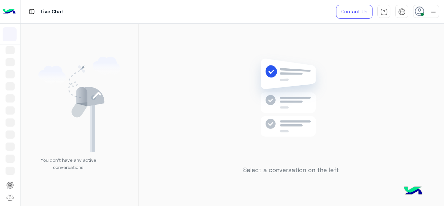
click at [170, 103] on div "Select a conversation on the left" at bounding box center [291, 116] width 305 height 185
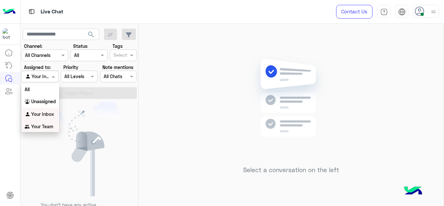
drag, startPoint x: 56, startPoint y: 74, endPoint x: 52, endPoint y: 124, distance: 49.9
click at [52, 124] on body "Live Chat Contact Us Help Center عربي English search Channel: Channel All Chann…" at bounding box center [222, 103] width 444 height 206
click at [52, 124] on b "Your Team" at bounding box center [42, 127] width 22 height 6
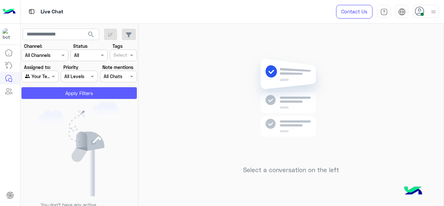
click at [74, 94] on button "Apply Filters" at bounding box center [78, 93] width 115 height 12
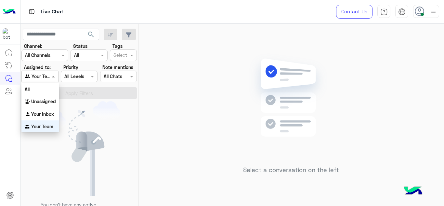
scroll to position [1, 0]
click at [53, 75] on span at bounding box center [54, 76] width 8 height 7
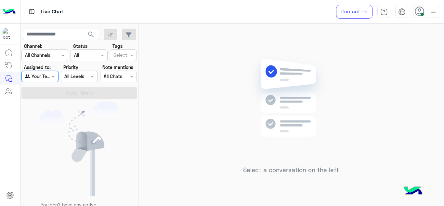
click at [53, 75] on span at bounding box center [54, 76] width 8 height 7
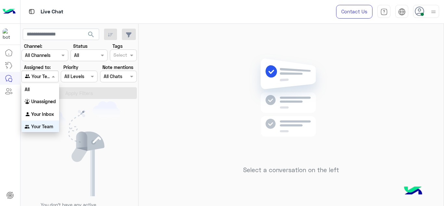
click at [53, 75] on span at bounding box center [54, 76] width 8 height 7
click at [52, 109] on div "Your Inbox" at bounding box center [40, 113] width 38 height 13
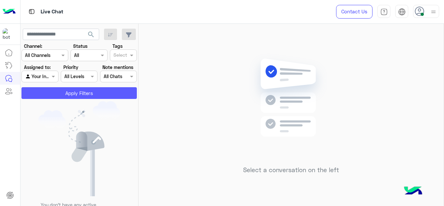
click at [71, 92] on button "Apply Filters" at bounding box center [78, 93] width 115 height 12
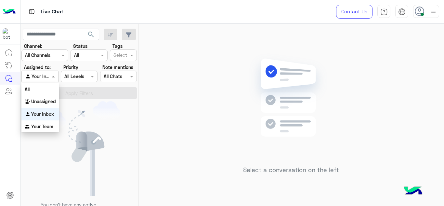
drag, startPoint x: 56, startPoint y: 75, endPoint x: 80, endPoint y: 102, distance: 36.4
click at [80, 102] on div "search Channel: Channel All Channels Status Channel All Tags Select Assigned to…" at bounding box center [79, 116] width 118 height 185
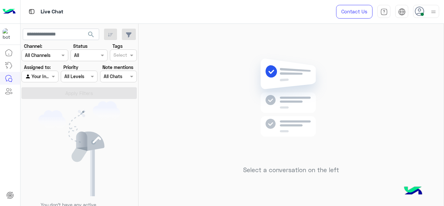
click at [80, 102] on img at bounding box center [79, 148] width 82 height 95
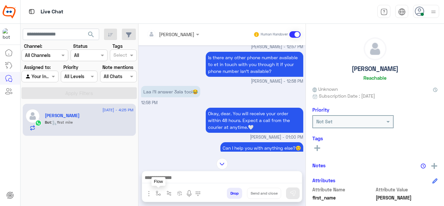
scroll to position [417, 0]
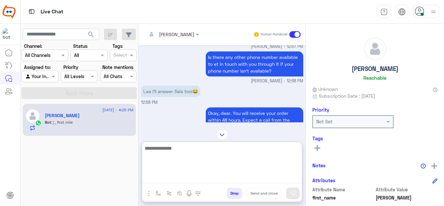
click at [164, 177] on textarea at bounding box center [222, 163] width 160 height 39
type textarea "**********"
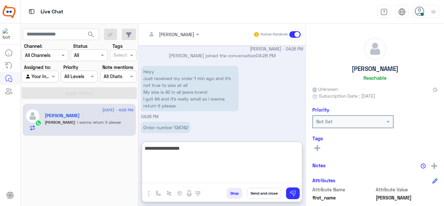
scroll to position [1065, 0]
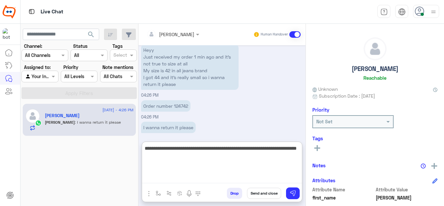
click at [167, 159] on textarea "**********" at bounding box center [222, 163] width 160 height 39
type textarea "**********"
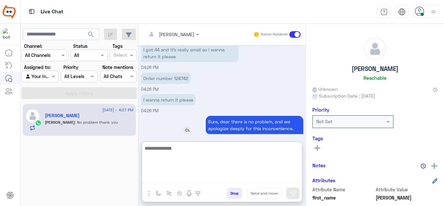
scroll to position [1114, 0]
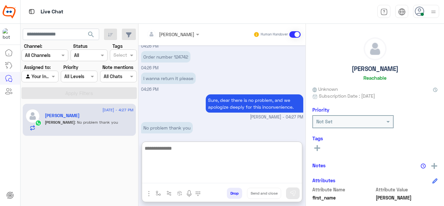
paste textarea "**********"
type textarea "**********"
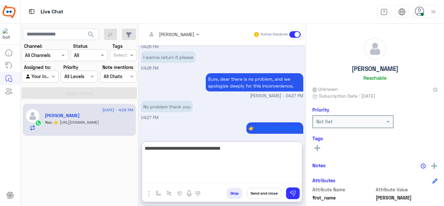
type textarea "**********"
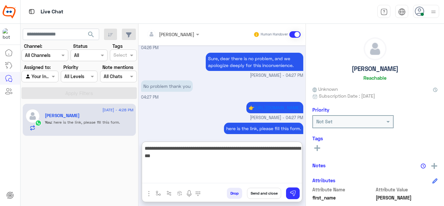
type textarea "**********"
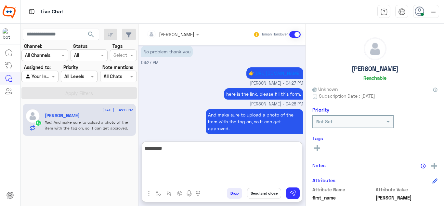
scroll to position [1212, 0]
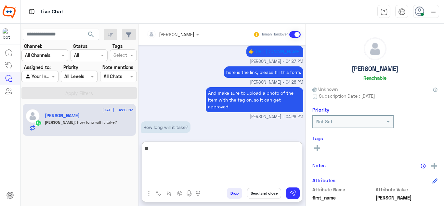
type textarea "*"
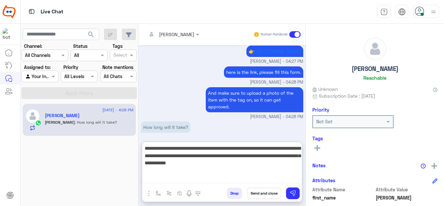
type textarea "**********"
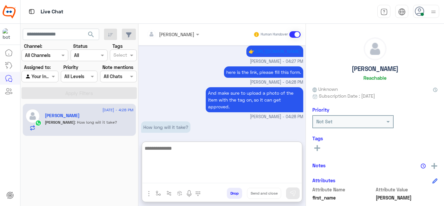
scroll to position [1260, 0]
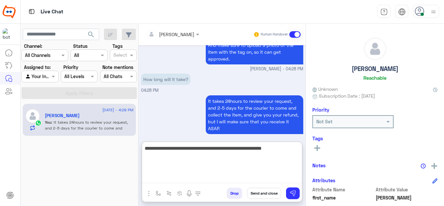
type textarea "**********"
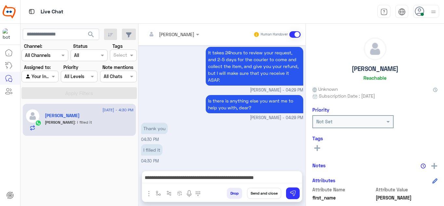
scroll to position [1302, 0]
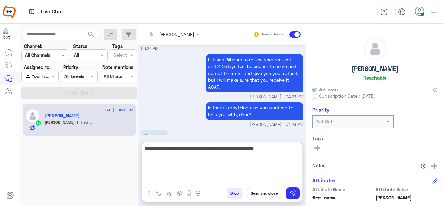
click at [282, 175] on textarea "**********" at bounding box center [222, 163] width 160 height 39
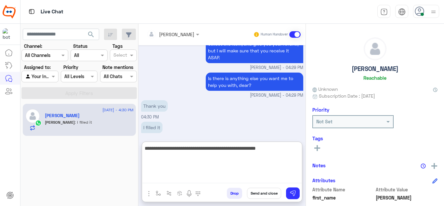
paste textarea "**"
type textarea "**********"
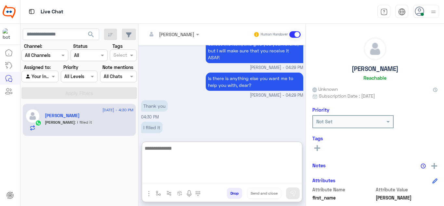
scroll to position [1359, 0]
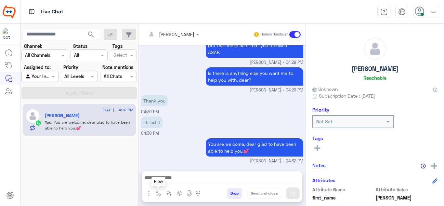
click at [157, 195] on img "button" at bounding box center [158, 193] width 5 height 5
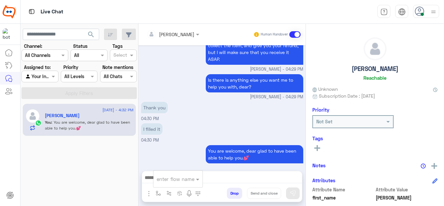
click at [206, 122] on div "I filled it 04:30 PM" at bounding box center [222, 133] width 162 height 22
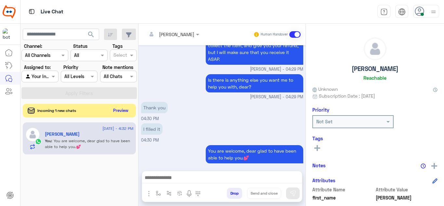
click at [122, 111] on button "Preview" at bounding box center [121, 110] width 20 height 9
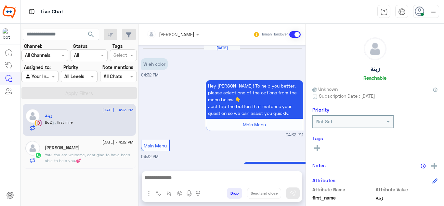
scroll to position [305, 0]
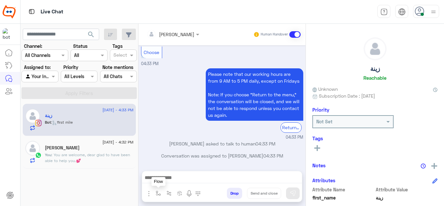
click at [159, 191] on img "button" at bounding box center [158, 193] width 5 height 5
click at [163, 180] on input "text" at bounding box center [170, 178] width 27 height 7
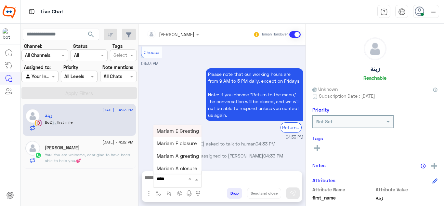
type input "*****"
click at [187, 130] on span "Mariam E Greeting" at bounding box center [178, 131] width 42 height 6
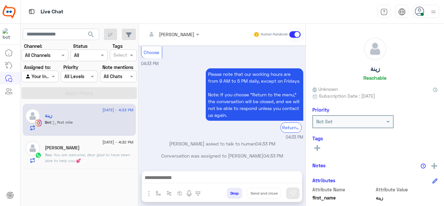
type textarea "**********"
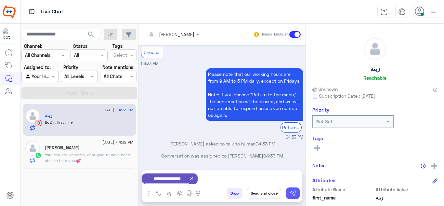
click at [295, 193] on img at bounding box center [293, 193] width 7 height 7
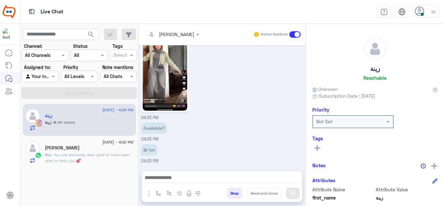
scroll to position [770, 0]
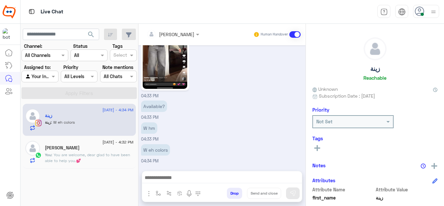
click at [205, 103] on div "Available? 04:33 PM" at bounding box center [222, 110] width 162 height 22
click at [101, 157] on p "You : You are welcome, dear glad to have been able to help you.💕" at bounding box center [89, 158] width 89 height 12
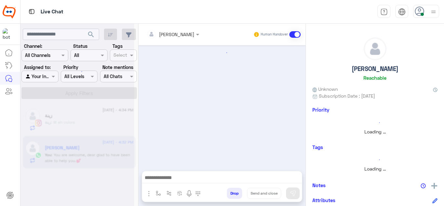
drag, startPoint x: 250, startPoint y: 116, endPoint x: 222, endPoint y: 129, distance: 30.3
click at [222, 129] on div at bounding box center [222, 104] width 167 height 119
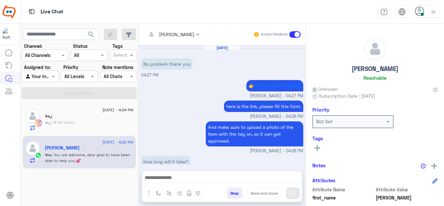
scroll to position [158, 0]
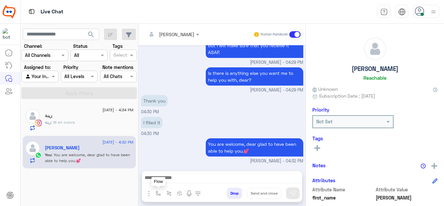
click at [159, 190] on button "button" at bounding box center [158, 193] width 11 height 11
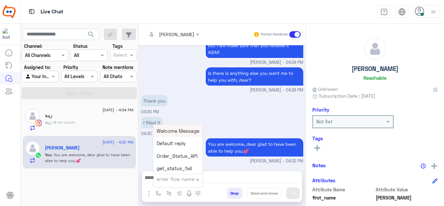
click at [170, 179] on input "text" at bounding box center [170, 178] width 27 height 7
type input "******"
click at [179, 146] on span "Mariam E closure" at bounding box center [177, 144] width 40 height 6
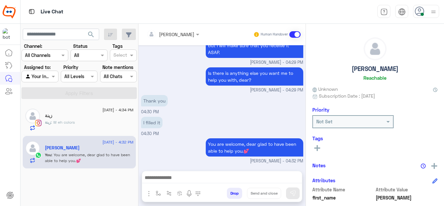
type textarea "**********"
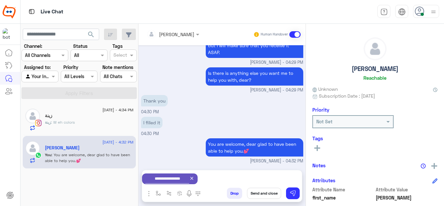
click at [266, 193] on button "Send and close" at bounding box center [264, 193] width 34 height 11
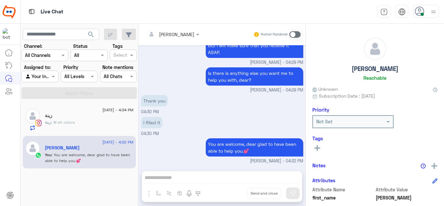
scroll to position [170, 0]
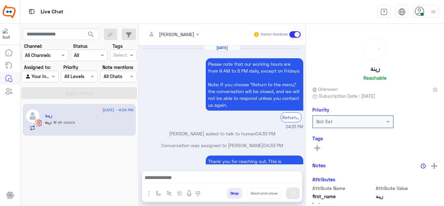
scroll to position [215, 0]
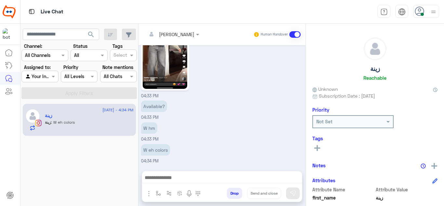
click at [174, 63] on img at bounding box center [165, 49] width 45 height 79
click at [255, 93] on div "04:33 PM" at bounding box center [222, 53] width 162 height 93
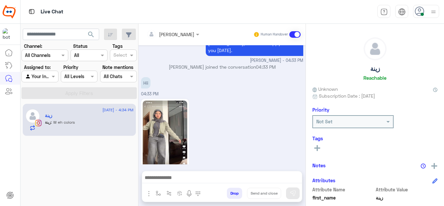
scroll to position [215, 0]
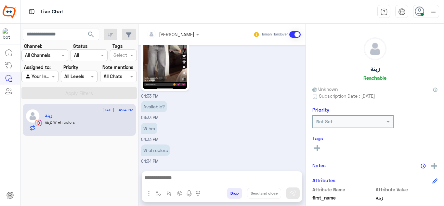
click at [168, 56] on img at bounding box center [165, 49] width 45 height 79
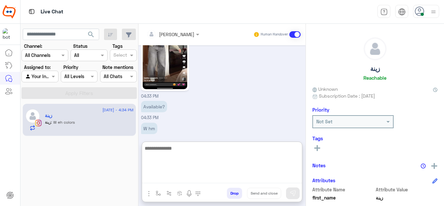
click at [200, 179] on textarea at bounding box center [222, 163] width 160 height 39
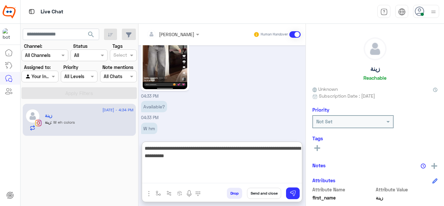
type textarea "**********"
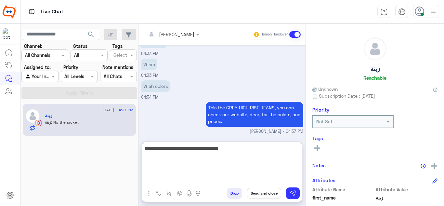
scroll to position [301, 0]
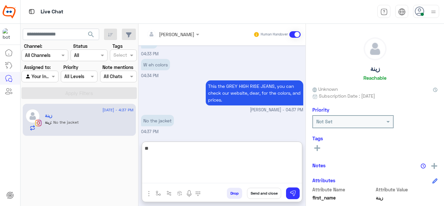
type textarea "*"
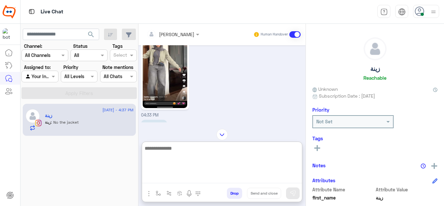
scroll to position [196, 0]
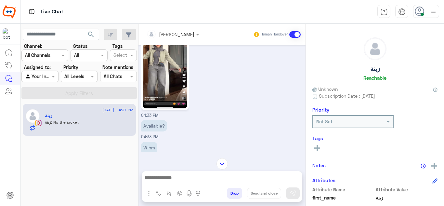
click at [173, 76] on img at bounding box center [165, 68] width 45 height 79
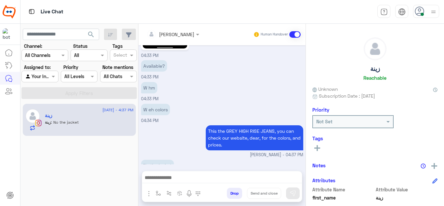
scroll to position [271, 0]
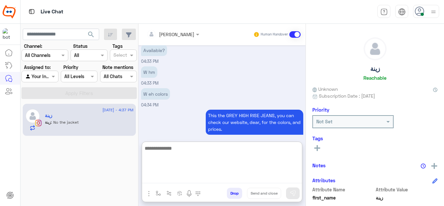
click at [177, 178] on textarea at bounding box center [222, 163] width 160 height 39
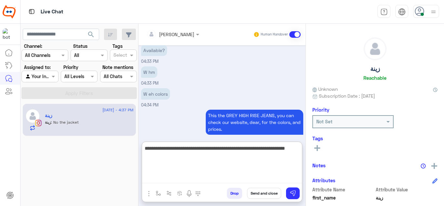
type textarea "**********"
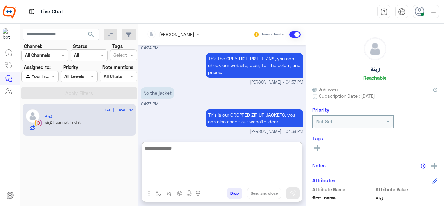
scroll to position [350, 0]
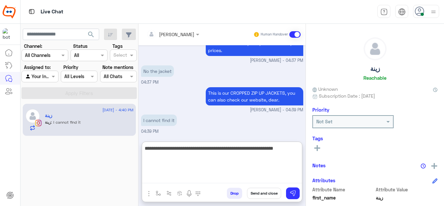
type textarea "**********"
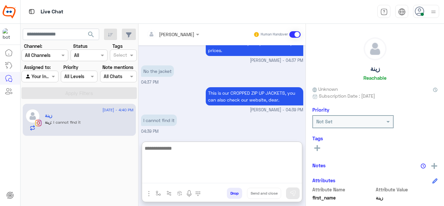
scroll to position [377, 0]
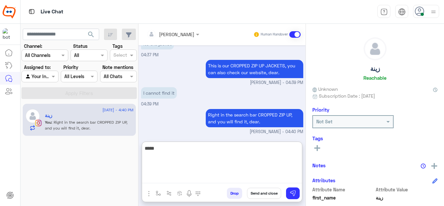
type textarea "******"
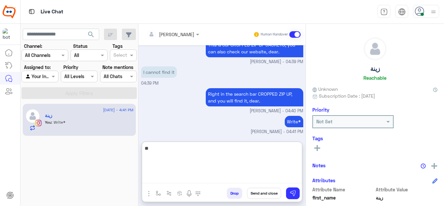
type textarea "*"
type textarea "**********"
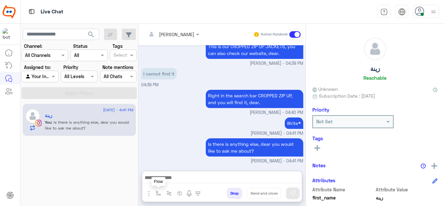
click at [160, 190] on button "button" at bounding box center [158, 193] width 11 height 11
click at [165, 179] on input "text" at bounding box center [170, 178] width 27 height 7
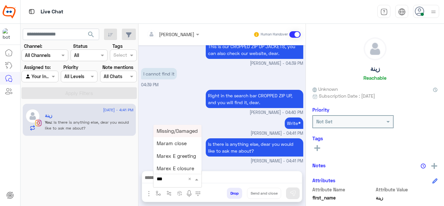
type input "****"
click at [183, 140] on div "Mariam E closure" at bounding box center [178, 143] width 48 height 13
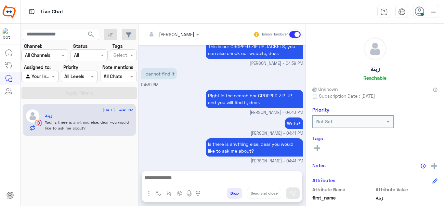
type textarea "**********"
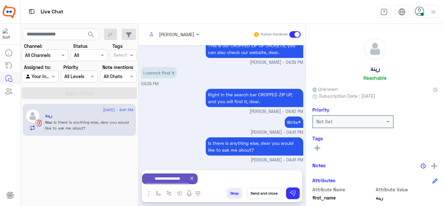
click at [269, 193] on button "Send and close" at bounding box center [264, 193] width 34 height 11
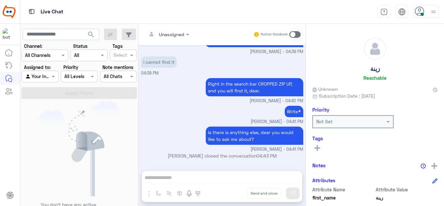
scroll to position [489, 0]
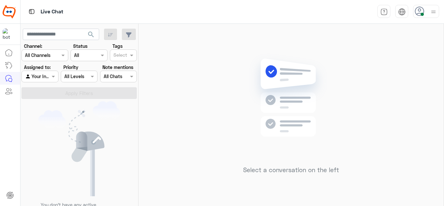
click at [176, 74] on div "Select a conversation on the left" at bounding box center [291, 116] width 305 height 185
click at [195, 114] on div "Select a conversation on the left" at bounding box center [291, 116] width 305 height 185
click at [293, 126] on img at bounding box center [291, 107] width 94 height 108
click at [302, 122] on img at bounding box center [291, 107] width 94 height 108
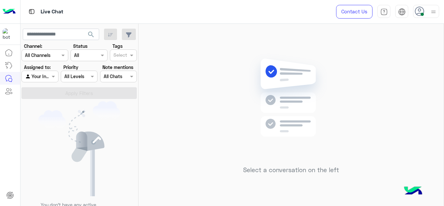
click at [302, 122] on img at bounding box center [291, 107] width 94 height 108
click at [312, 121] on img at bounding box center [291, 107] width 94 height 108
click at [162, 81] on div "Select a conversation on the left" at bounding box center [291, 116] width 305 height 185
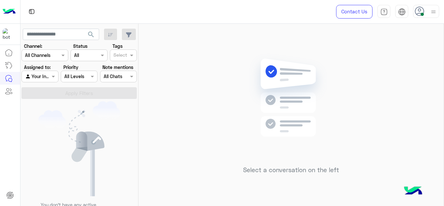
click at [428, 17] on div at bounding box center [426, 11] width 26 height 13
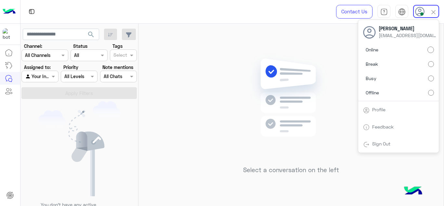
click at [428, 93] on label "Offline" at bounding box center [398, 93] width 71 height 12
